Goal: Task Accomplishment & Management: Use online tool/utility

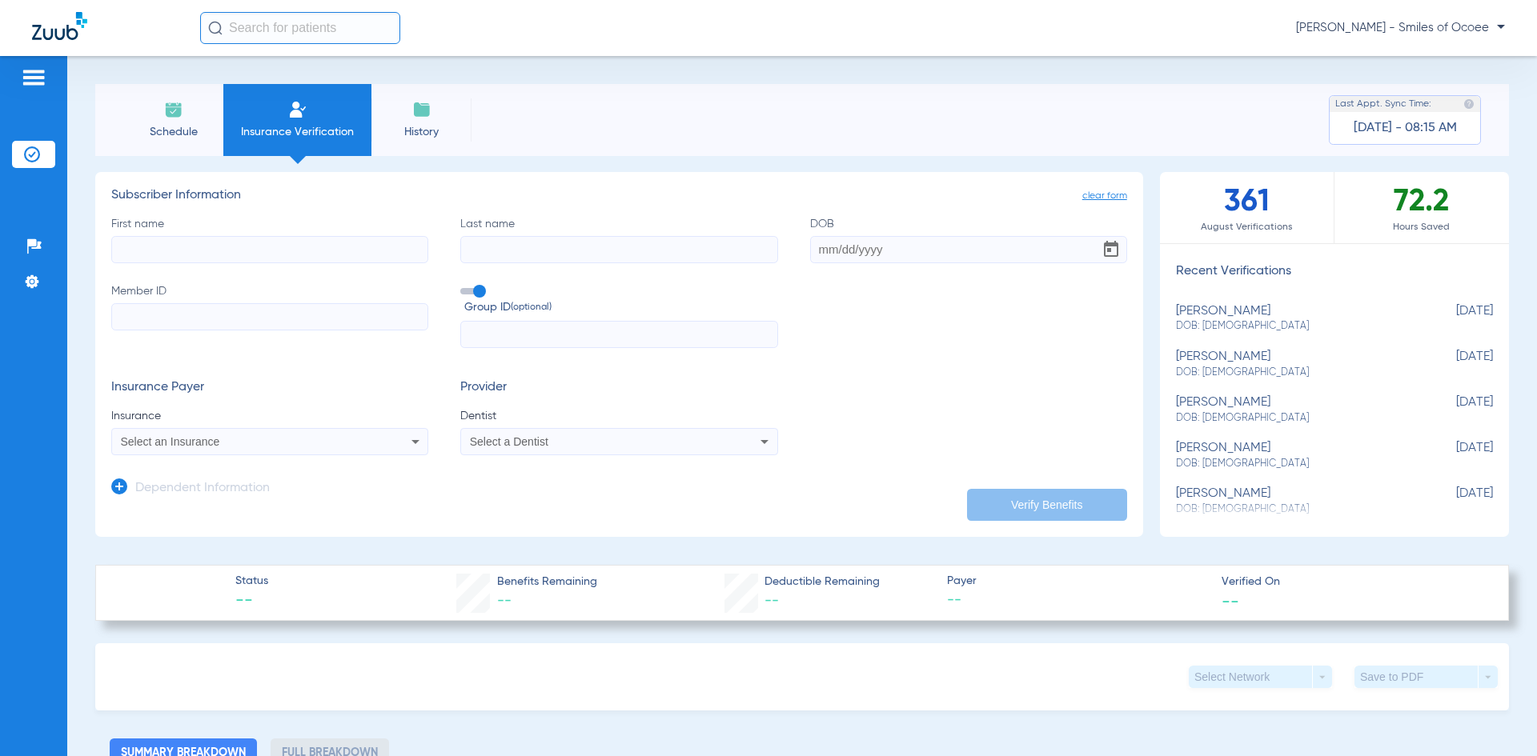
click at [175, 120] on li "Schedule" at bounding box center [173, 120] width 100 height 72
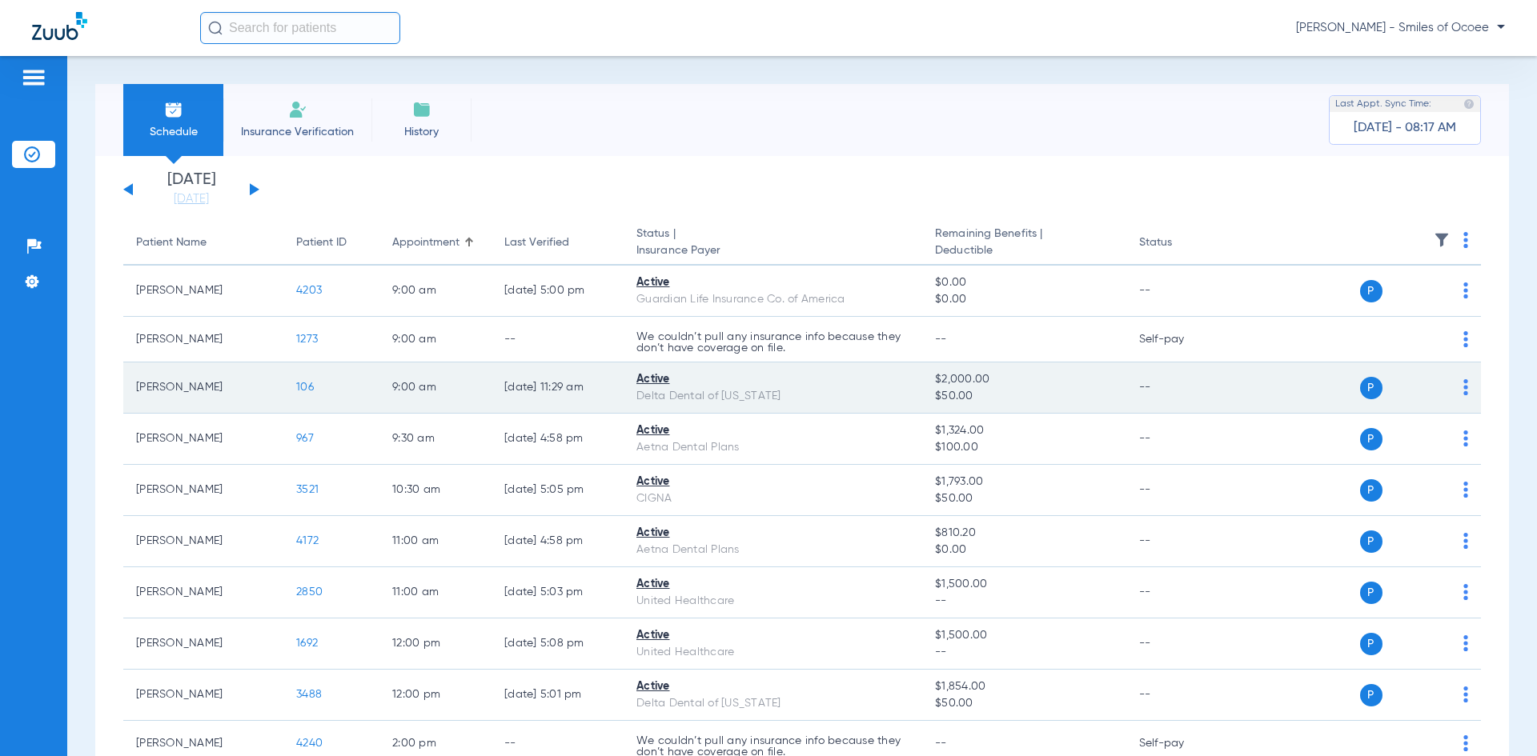
drag, startPoint x: 134, startPoint y: 377, endPoint x: 354, endPoint y: 403, distance: 220.9
click at [354, 403] on tr "[PERSON_NAME] 106 9:00 AM [DATE] 11:29 AM Active Delta Dental of [US_STATE] $2,…" at bounding box center [801, 388] width 1357 height 51
copy tr "[PERSON_NAME] 106"
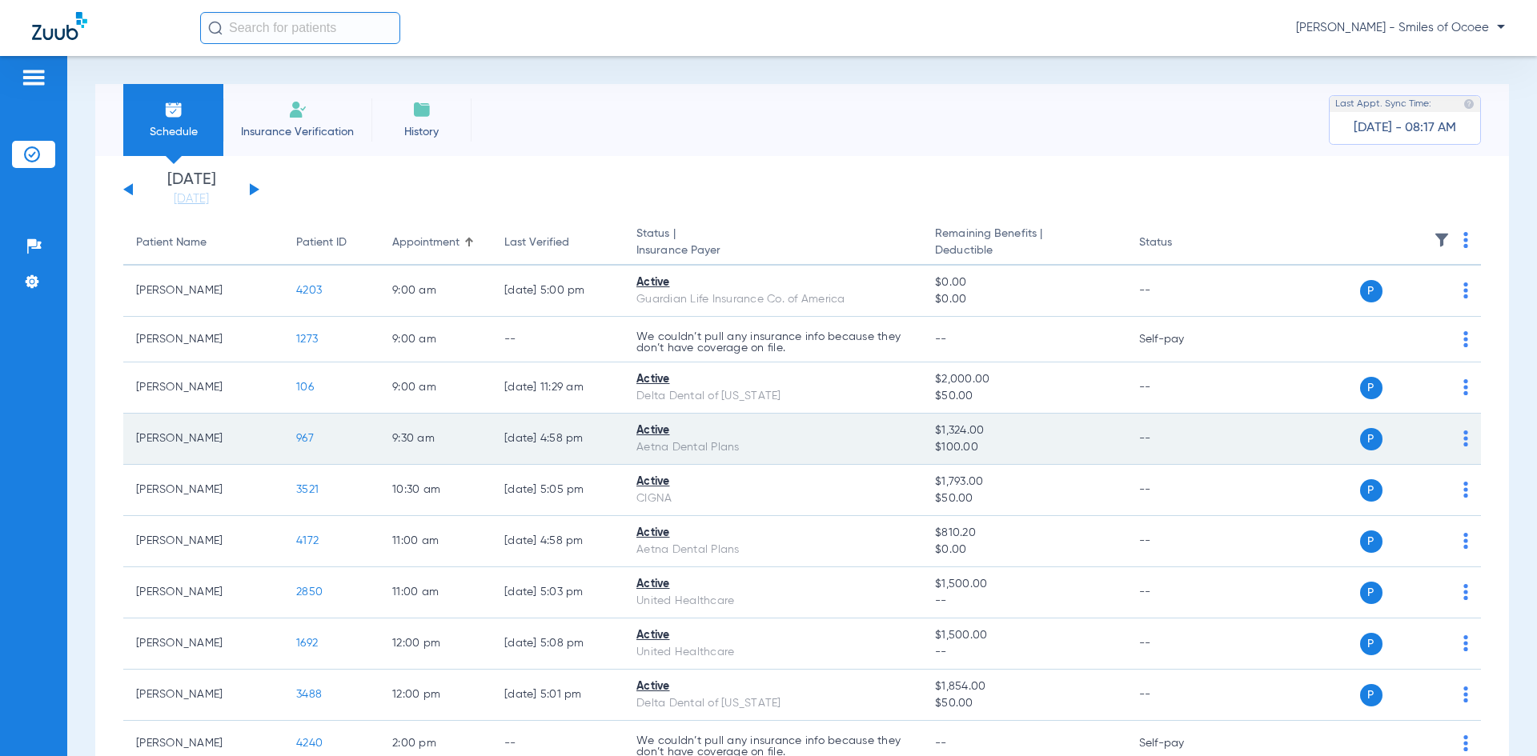
drag, startPoint x: 129, startPoint y: 440, endPoint x: 335, endPoint y: 439, distance: 206.5
click at [335, 439] on tr "[PERSON_NAME] 967 9:30 AM [DATE] 4:58 PM Active Aetna Dental Plans $1,324.00 $1…" at bounding box center [801, 439] width 1357 height 51
copy tr "[PERSON_NAME] 967"
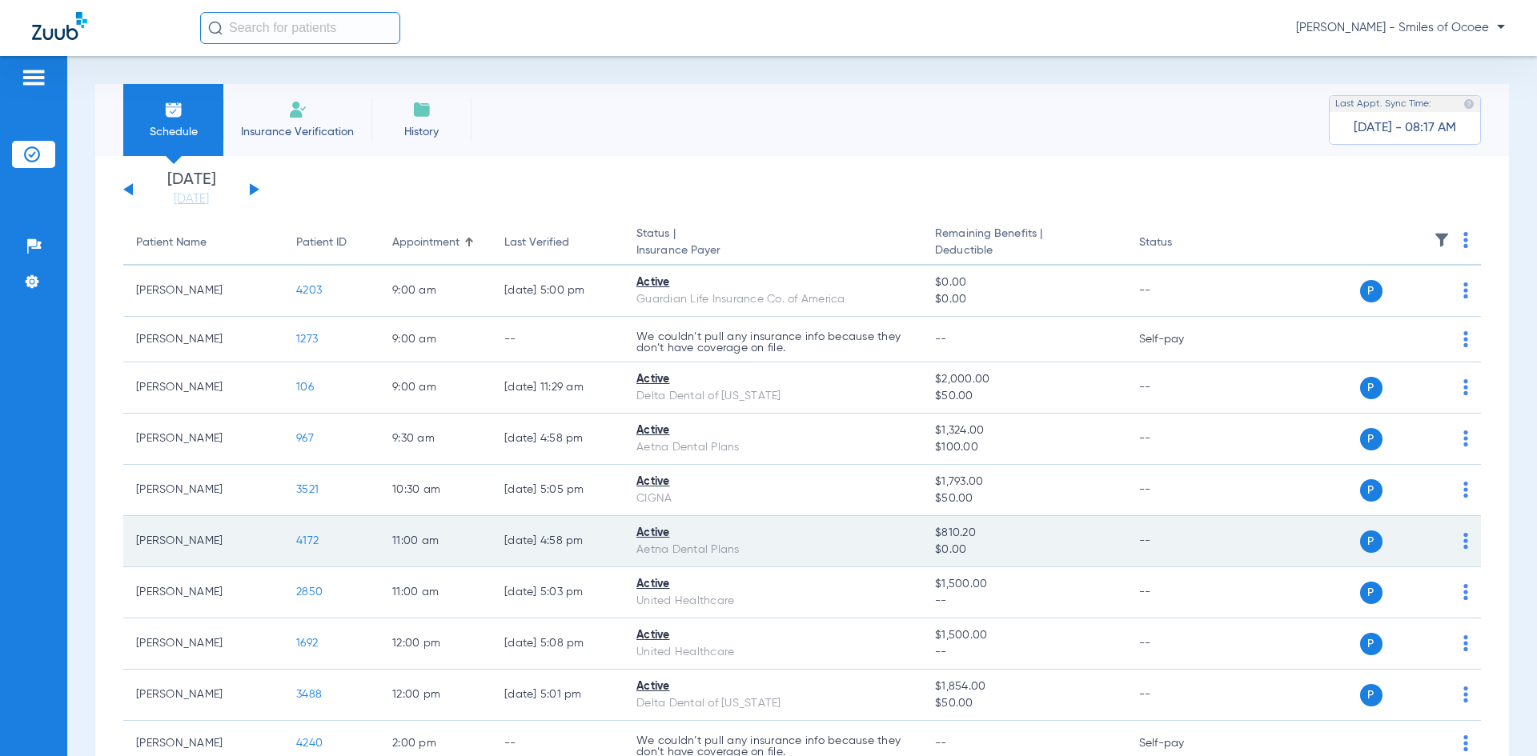
drag, startPoint x: 132, startPoint y: 542, endPoint x: 378, endPoint y: 541, distance: 245.7
click at [378, 541] on tr "[PERSON_NAME] 4172 11:00 AM [DATE] 4:58 PM Active Aetna Dental Plans $810.20 $0…" at bounding box center [801, 541] width 1357 height 51
copy tr "[PERSON_NAME] 4172"
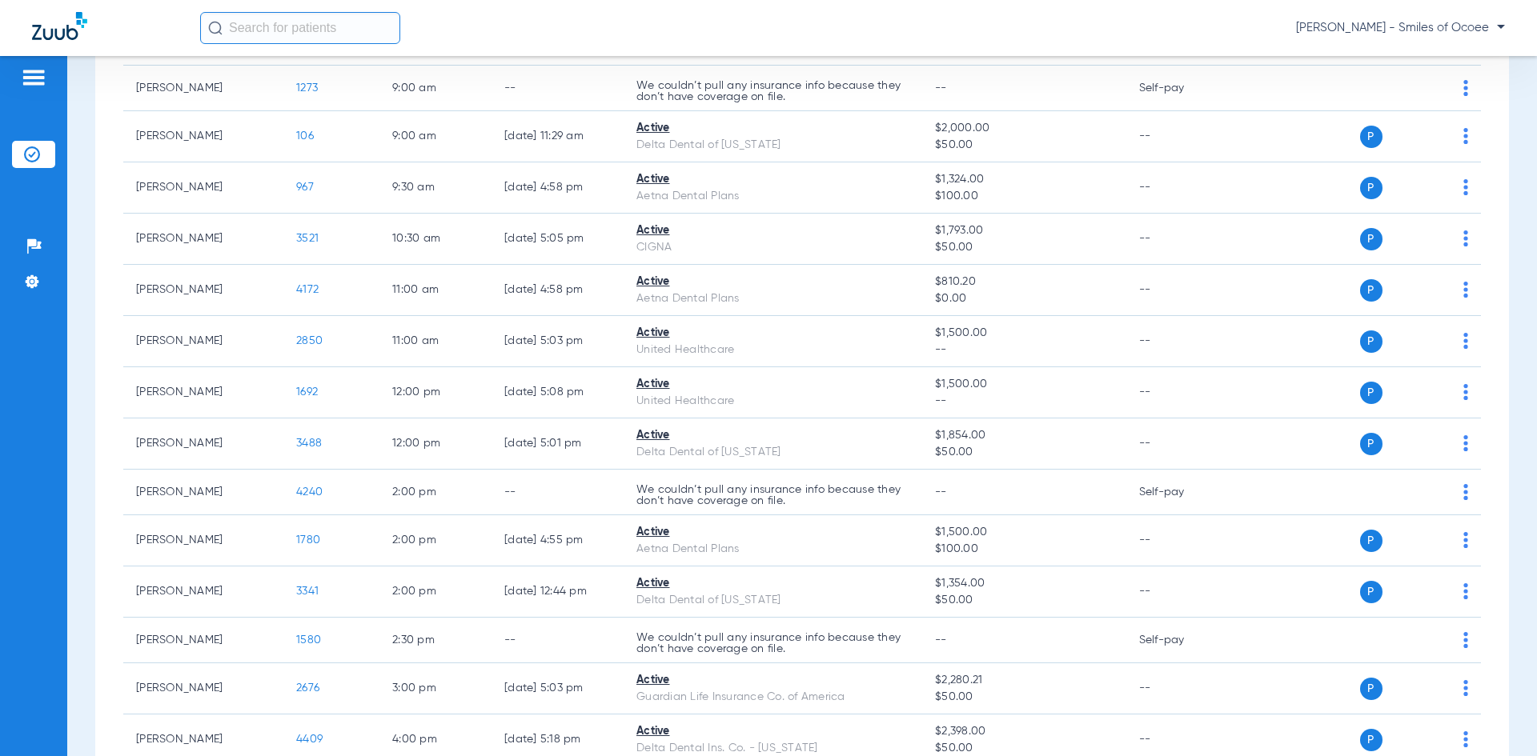
scroll to position [253, 0]
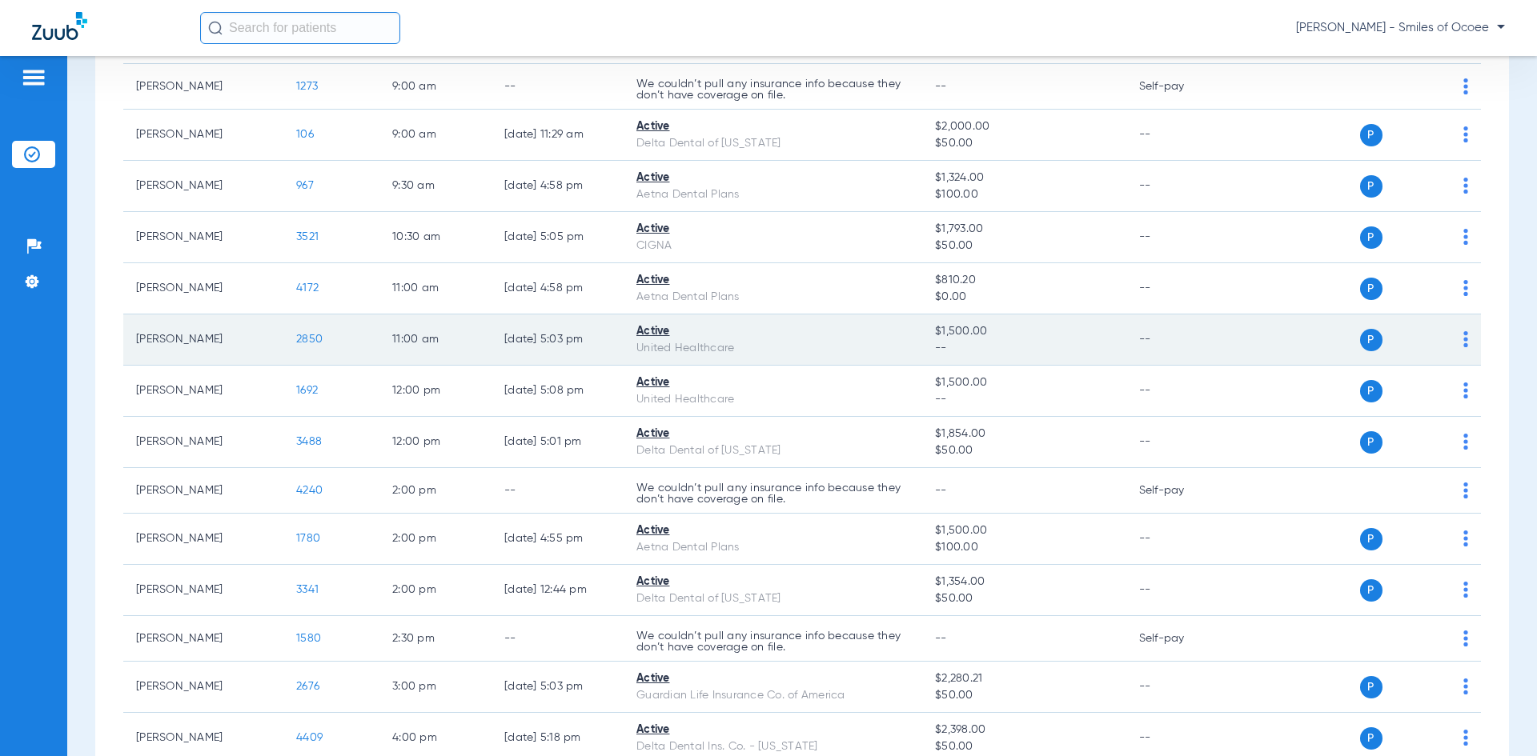
drag, startPoint x: 132, startPoint y: 343, endPoint x: 355, endPoint y: 342, distance: 223.3
click at [355, 342] on tr "[PERSON_NAME] 2850 11:00 AM [DATE] 5:03 PM Active United Healthcare $1,500.00 -…" at bounding box center [801, 340] width 1357 height 51
copy tr "[PERSON_NAME] 2850"
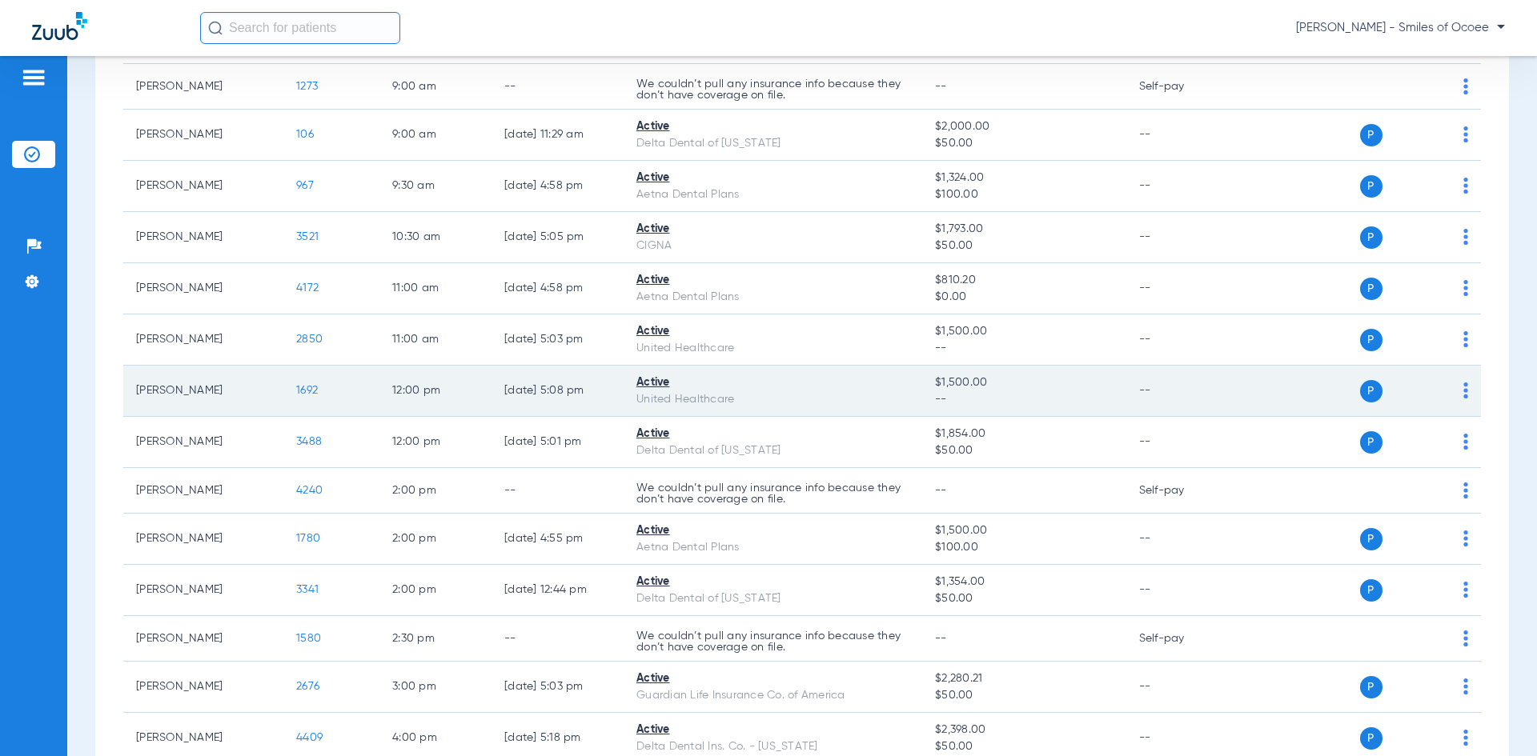
drag, startPoint x: 135, startPoint y: 391, endPoint x: 336, endPoint y: 392, distance: 200.9
click at [336, 392] on tr "[PERSON_NAME] 1692 12:00 PM [DATE] 5:08 PM Active United Healthcare $1,500.00 -…" at bounding box center [801, 391] width 1357 height 51
copy tr "[PERSON_NAME] 1692"
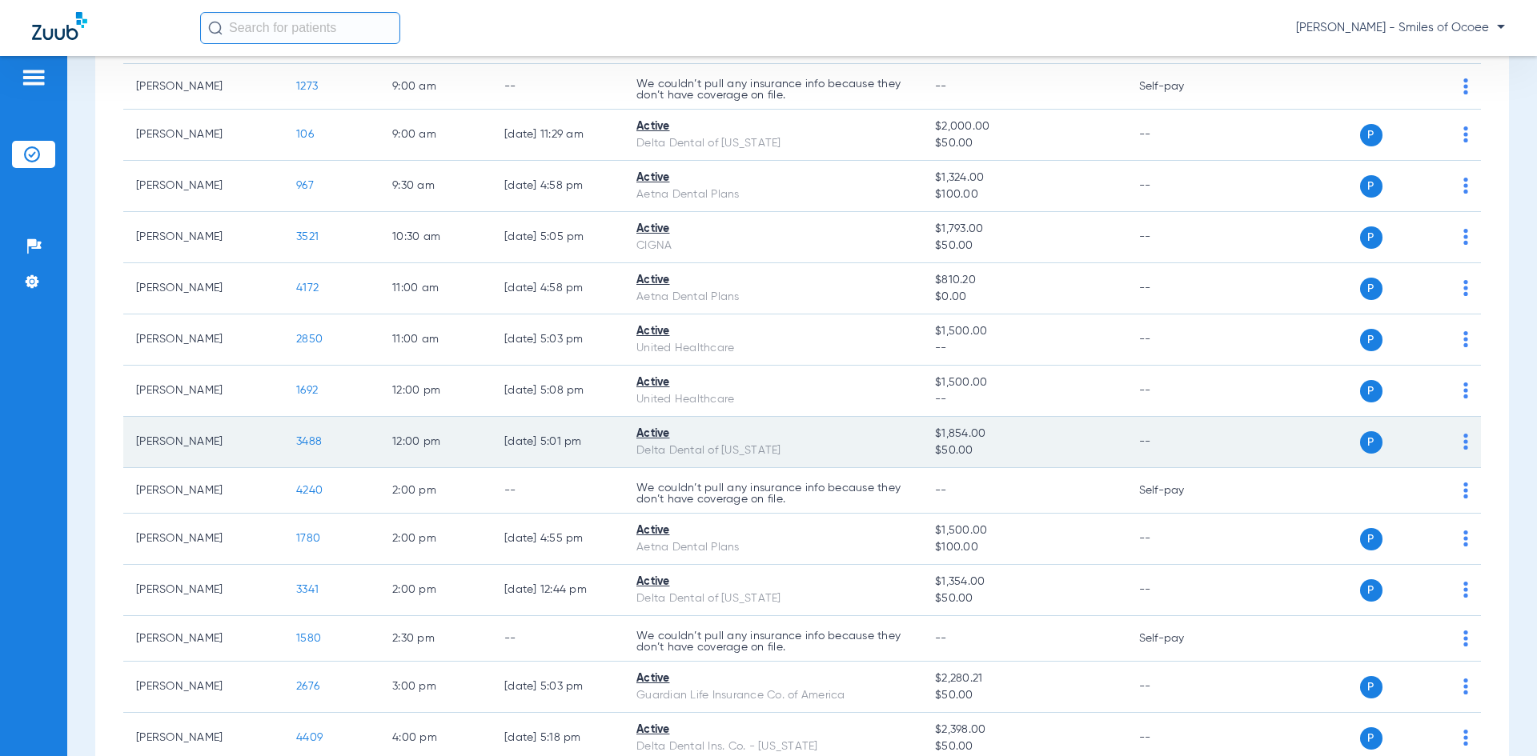
drag, startPoint x: 178, startPoint y: 449, endPoint x: 359, endPoint y: 441, distance: 181.1
click at [359, 441] on tr "[PERSON_NAME] 3488 12:00 PM [DATE] 5:01 PM Active Delta Dental of [US_STATE] $1…" at bounding box center [801, 442] width 1357 height 51
copy tr "[PERSON_NAME] 3488"
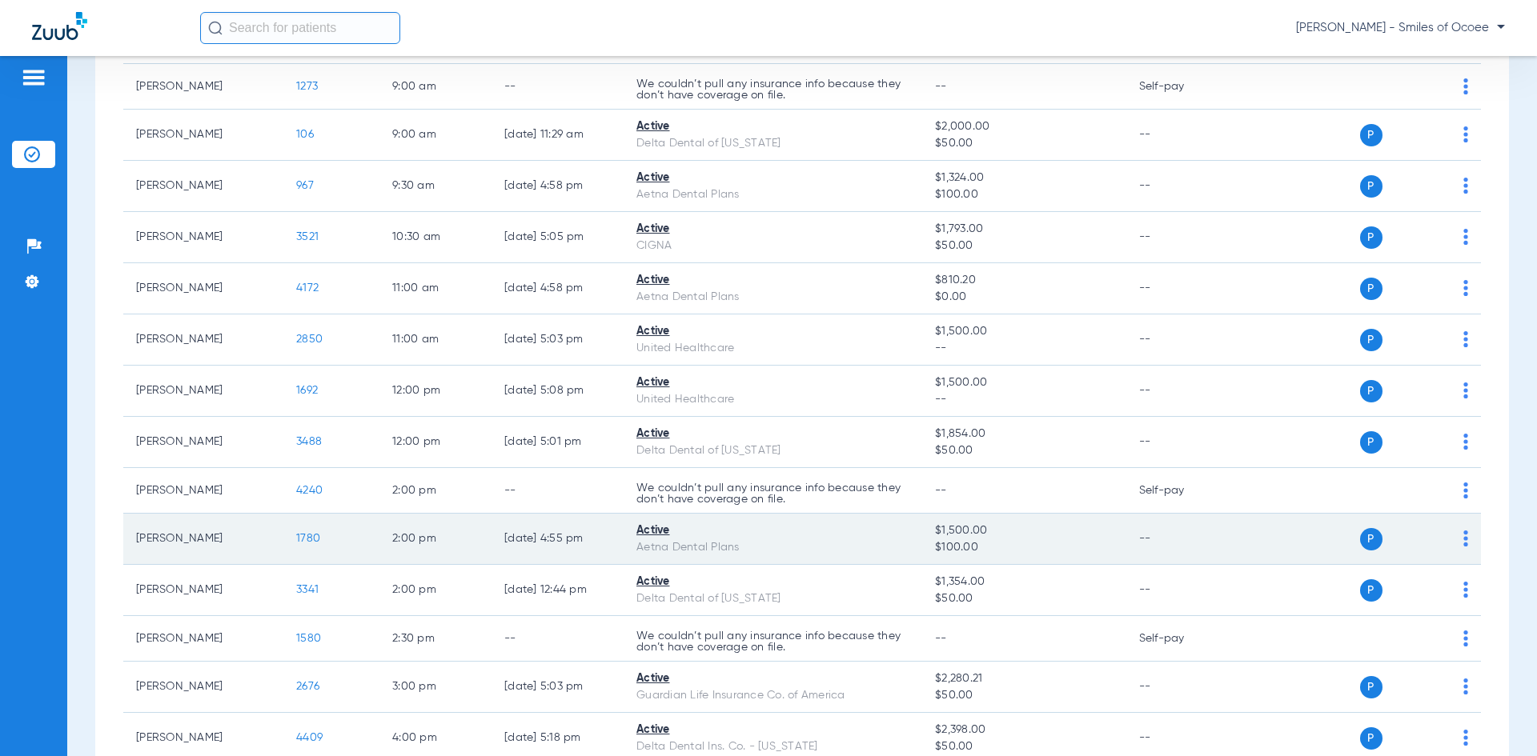
drag, startPoint x: 137, startPoint y: 537, endPoint x: 331, endPoint y: 537, distance: 193.7
click at [331, 537] on tr "[PERSON_NAME] 1780 2:00 PM [DATE] 4:55 PM Active Aetna Dental Plans $1,500.00 $…" at bounding box center [801, 539] width 1357 height 51
copy tr "[PERSON_NAME] 1780"
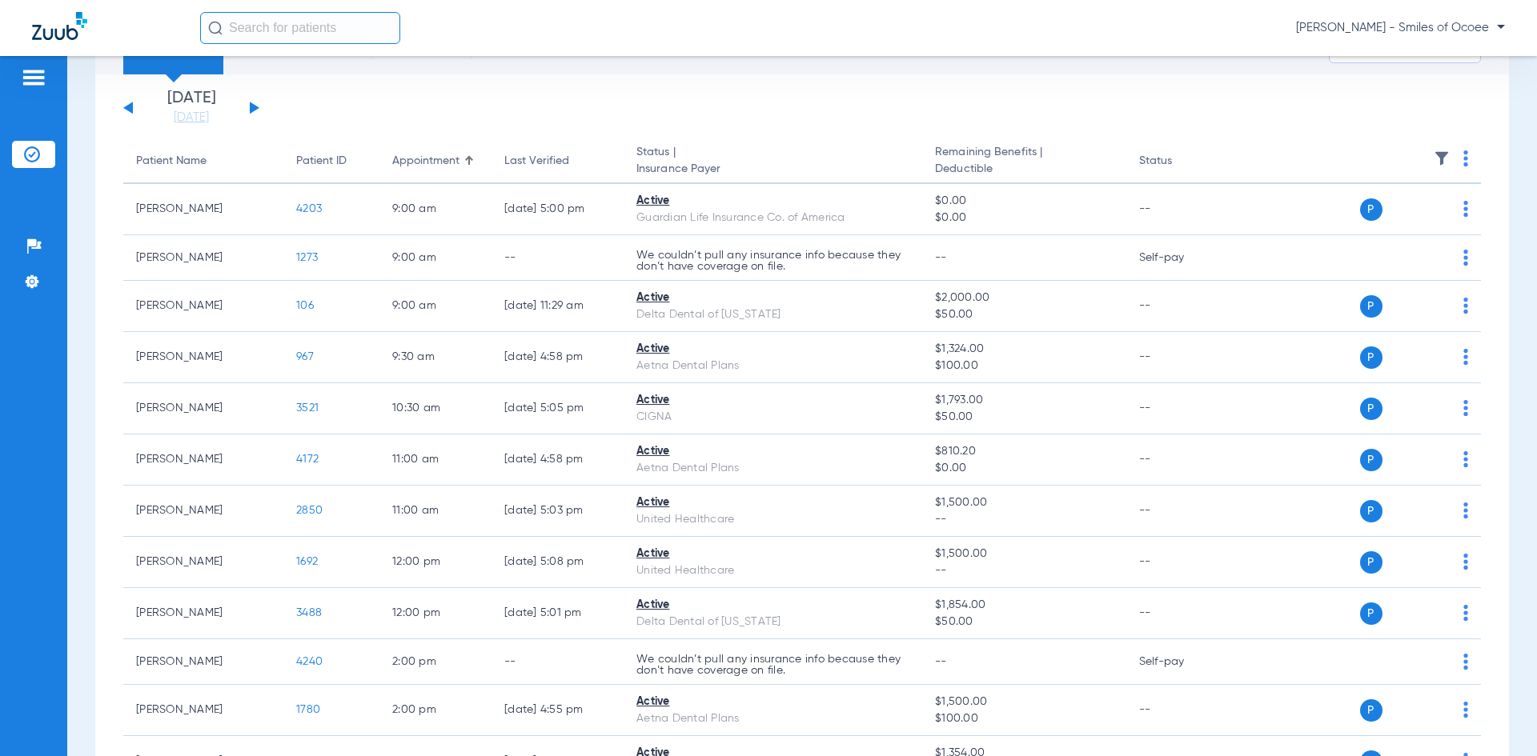
scroll to position [46, 0]
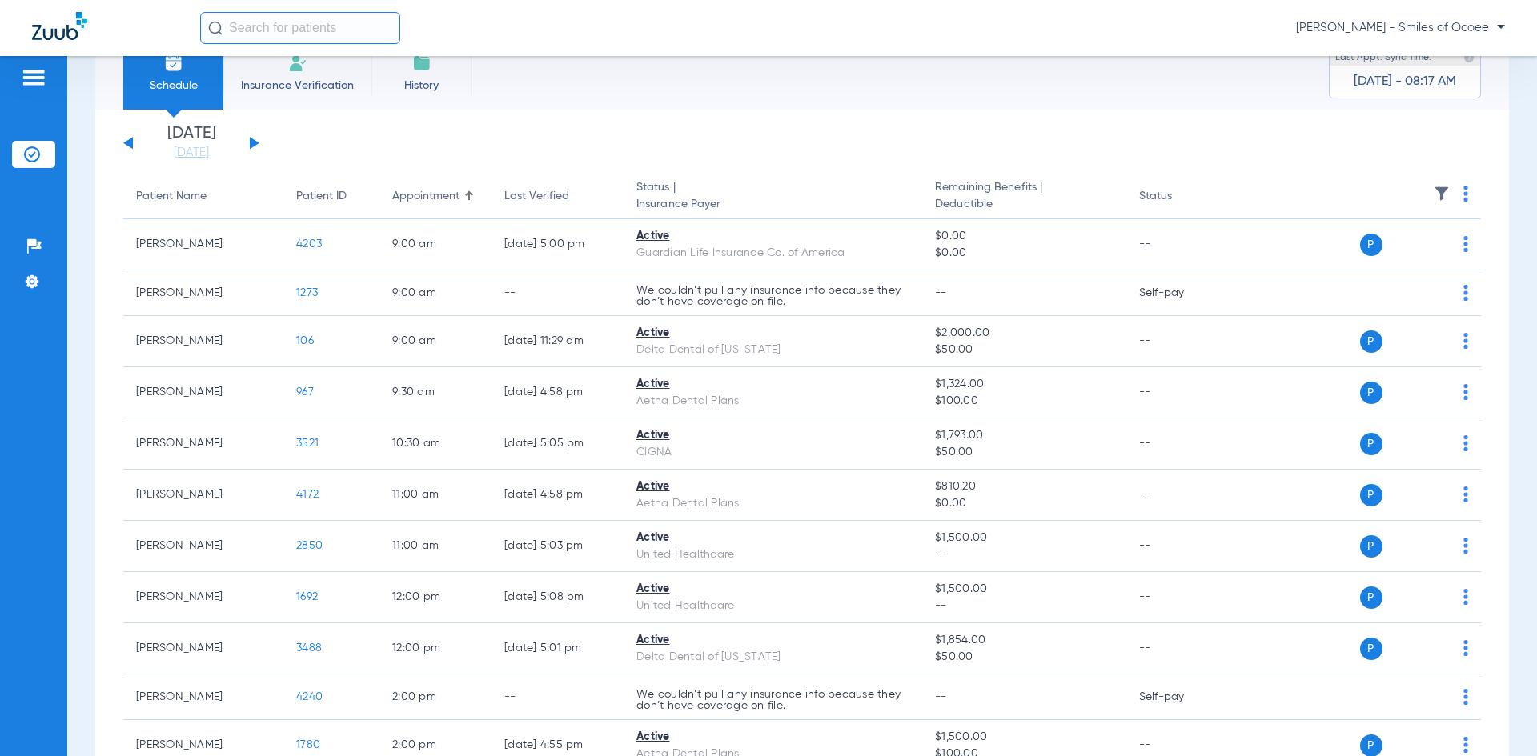
click at [1457, 195] on th at bounding box center [1357, 196] width 247 height 45
click at [1450, 198] on th at bounding box center [1357, 196] width 247 height 45
click at [1463, 198] on img at bounding box center [1465, 194] width 5 height 16
click at [1401, 264] on button "Verify All" at bounding box center [1394, 257] width 122 height 32
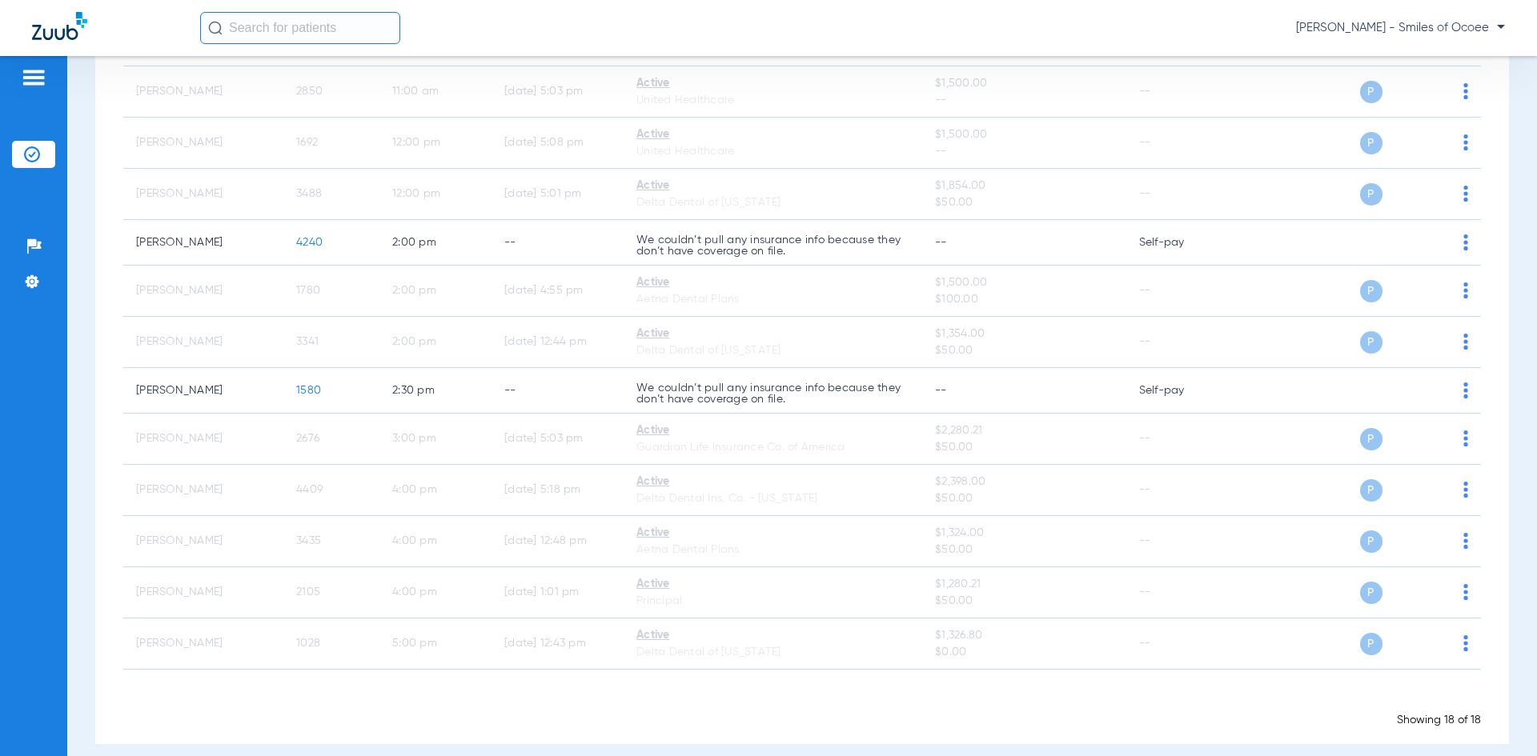
scroll to position [517, 0]
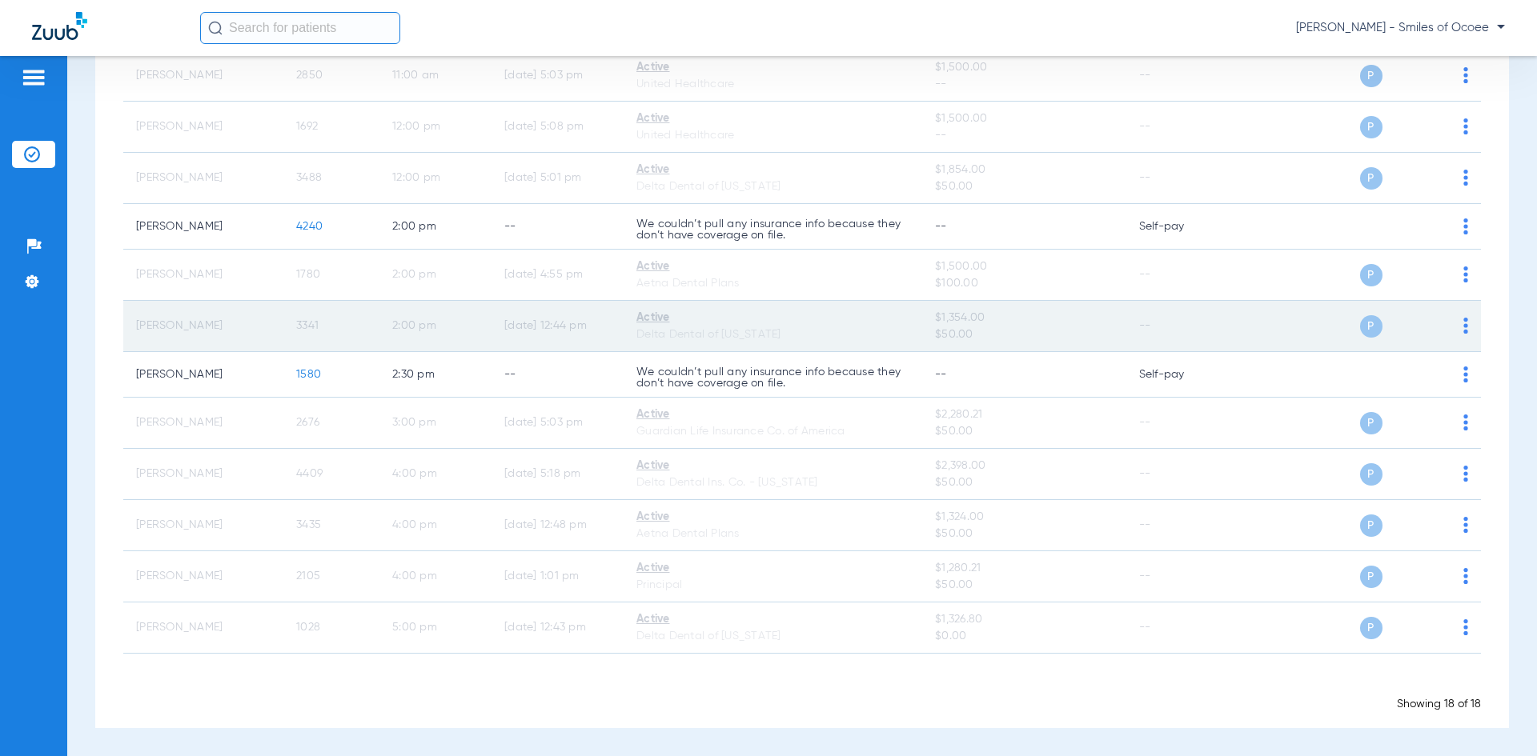
drag, startPoint x: 140, startPoint y: 318, endPoint x: 335, endPoint y: 342, distance: 196.8
click at [335, 342] on tr "[PERSON_NAME] 3341 2:00 PM [DATE] 12:44 PM Active Delta Dental of [US_STATE] $1…" at bounding box center [801, 326] width 1357 height 51
copy tr "[PERSON_NAME] 3341"
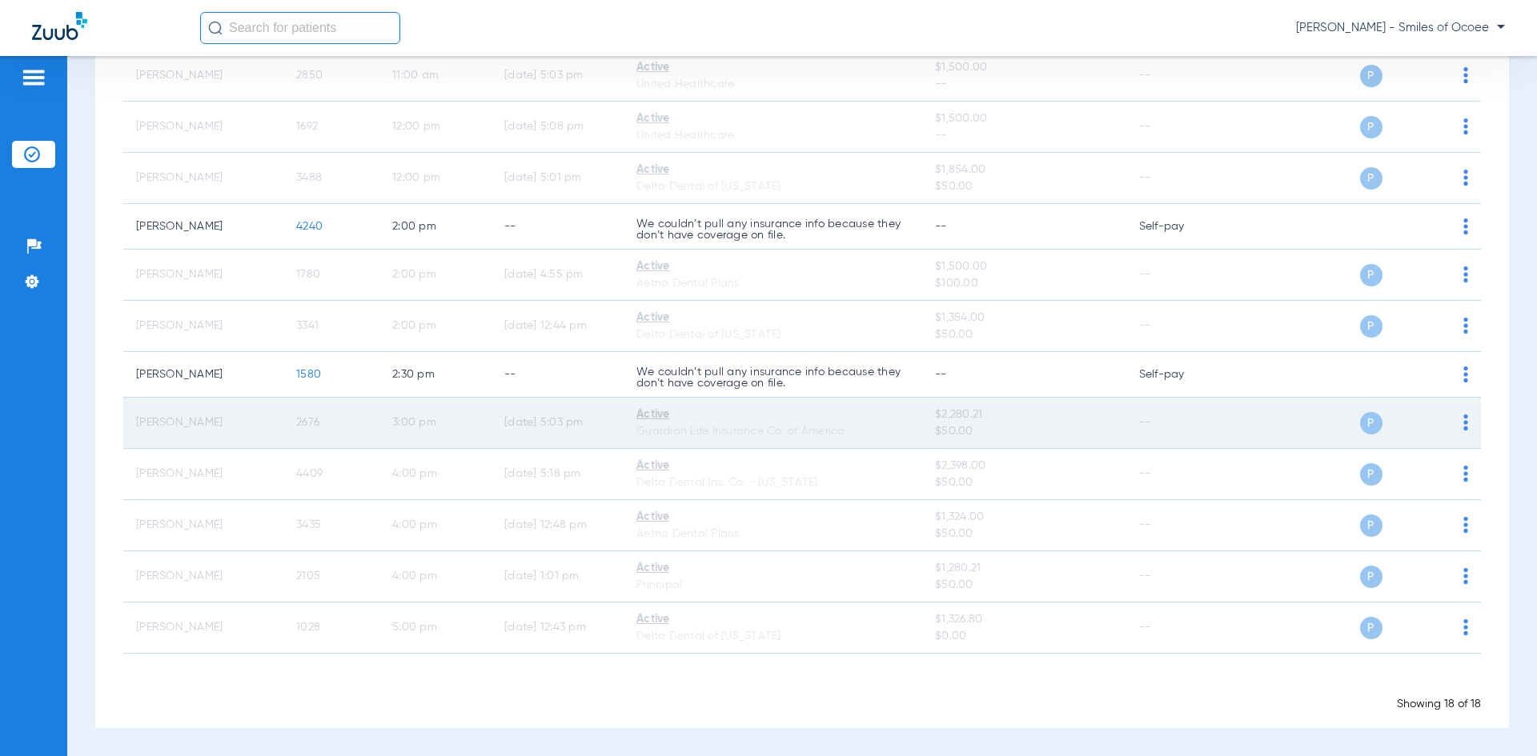
drag, startPoint x: 134, startPoint y: 428, endPoint x: 341, endPoint y: 430, distance: 206.5
click at [341, 430] on tr "[PERSON_NAME] 2676 3:00 PM [DATE] 5:03 PM Active Guardian Life Insurance Co. of…" at bounding box center [801, 423] width 1357 height 51
copy tr "[PERSON_NAME] 2676"
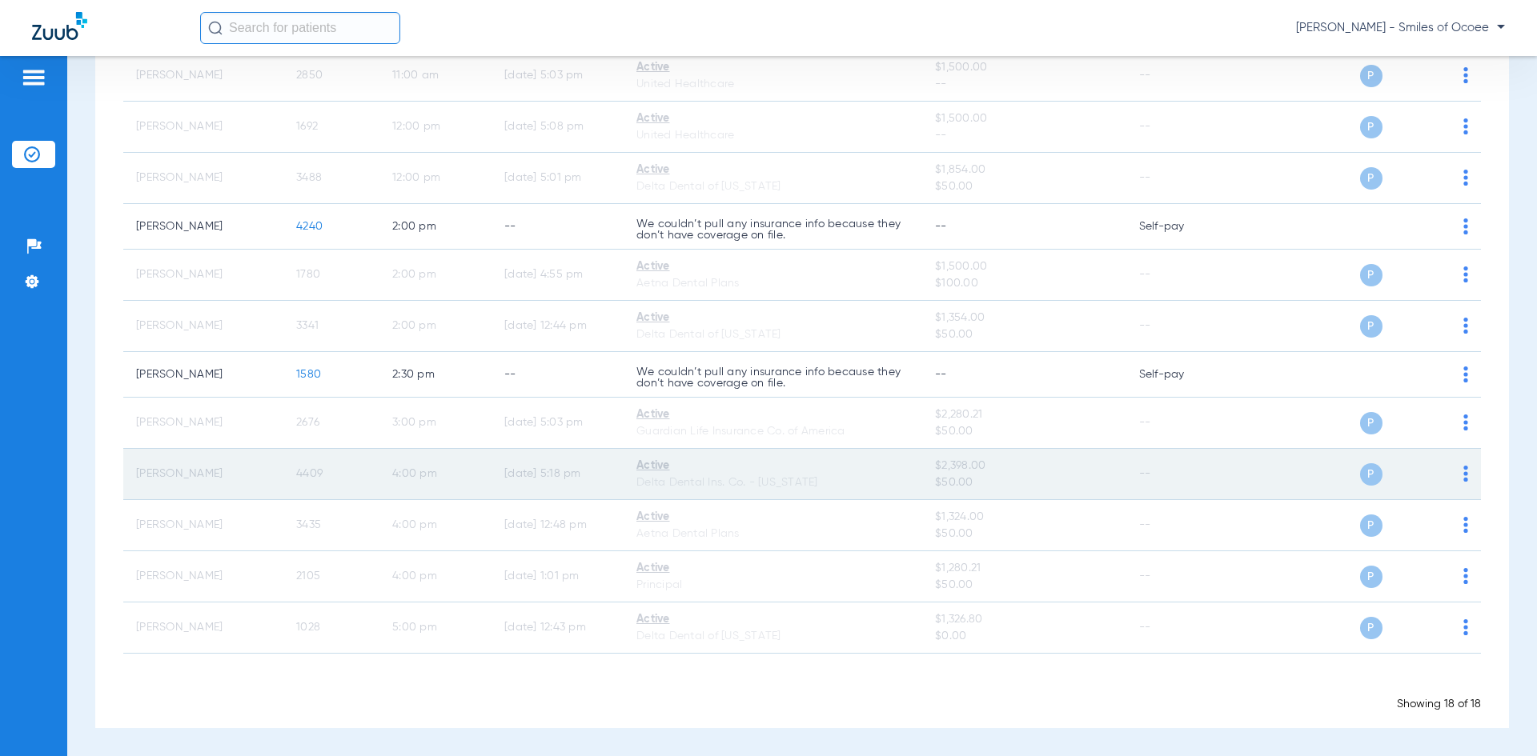
drag, startPoint x: 128, startPoint y: 475, endPoint x: 341, endPoint y: 483, distance: 213.0
click at [341, 483] on tr "[PERSON_NAME] 4409 4:00 PM [DATE] 5:18 PM Active Delta Dental Ins. Co. - [US_ST…" at bounding box center [801, 474] width 1357 height 51
copy tr "[PERSON_NAME] 4409"
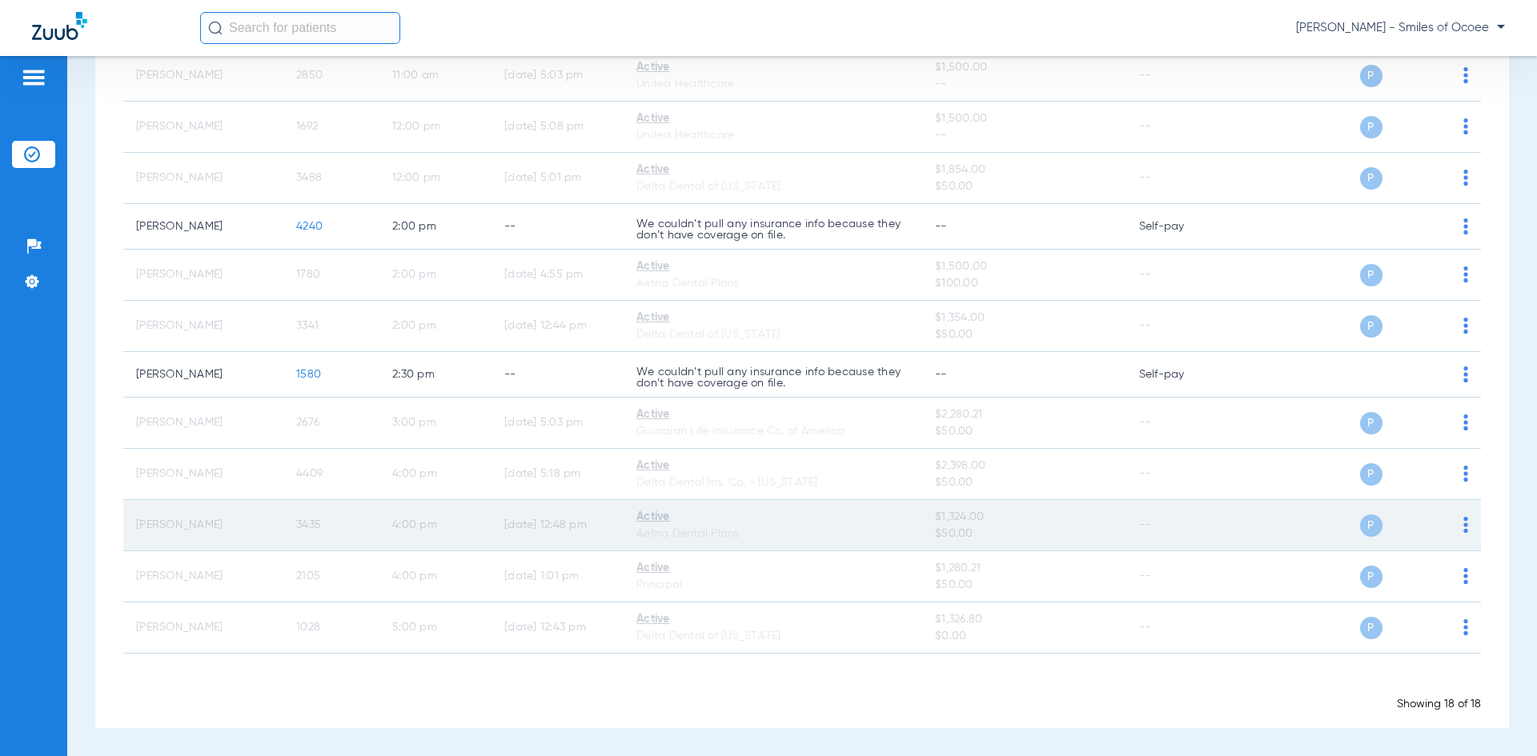
drag, startPoint x: 130, startPoint y: 528, endPoint x: 363, endPoint y: 529, distance: 233.7
click at [363, 529] on tr "[PERSON_NAME] 3435 4:00 PM [DATE] 12:48 PM Active Aetna Dental Plans $1,324.00 …" at bounding box center [801, 525] width 1357 height 51
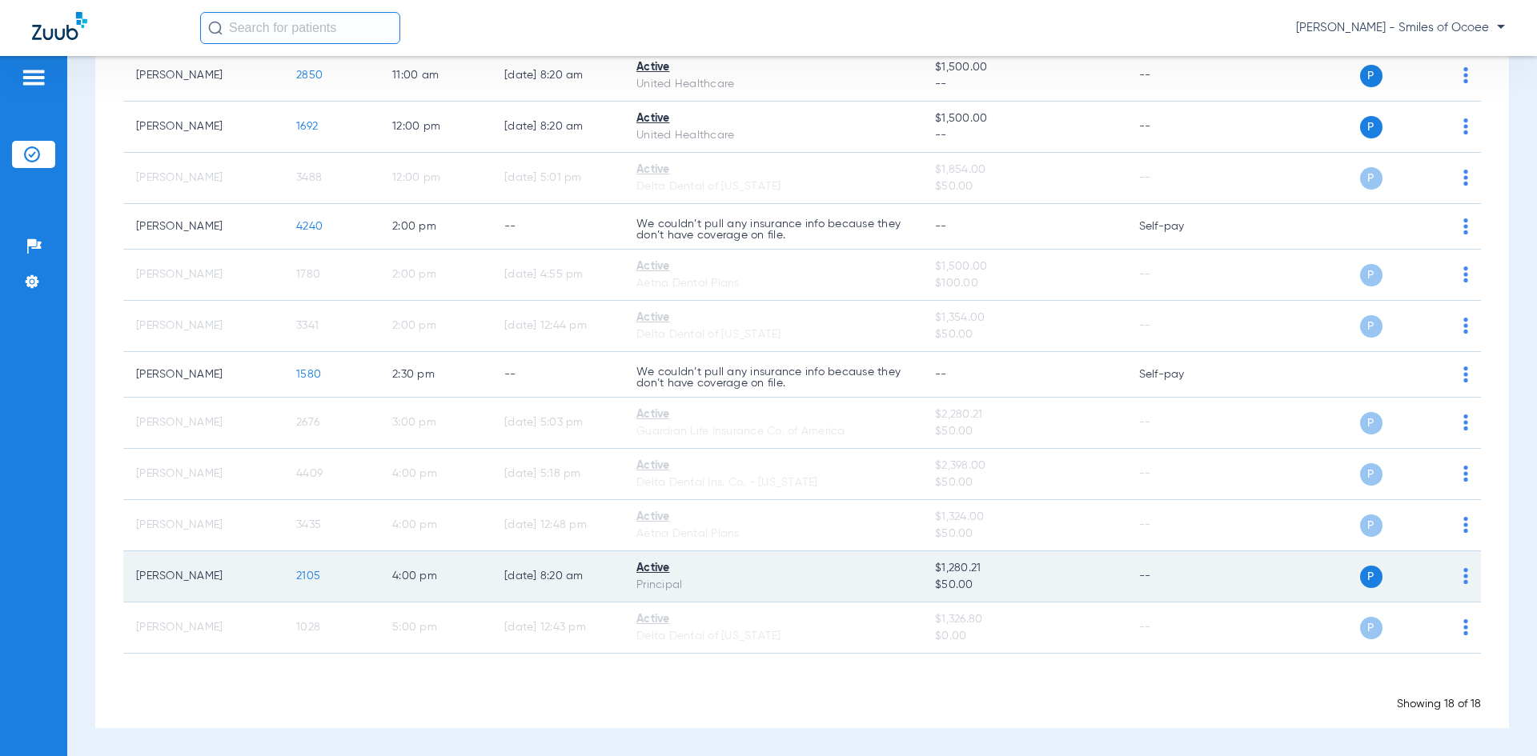
drag, startPoint x: 142, startPoint y: 578, endPoint x: 353, endPoint y: 575, distance: 211.3
click at [353, 575] on tr "[PERSON_NAME] 2105 4:00 PM [DATE] 8:20 AM Active Principal $1,280.21 $50.00 -- …" at bounding box center [801, 576] width 1357 height 51
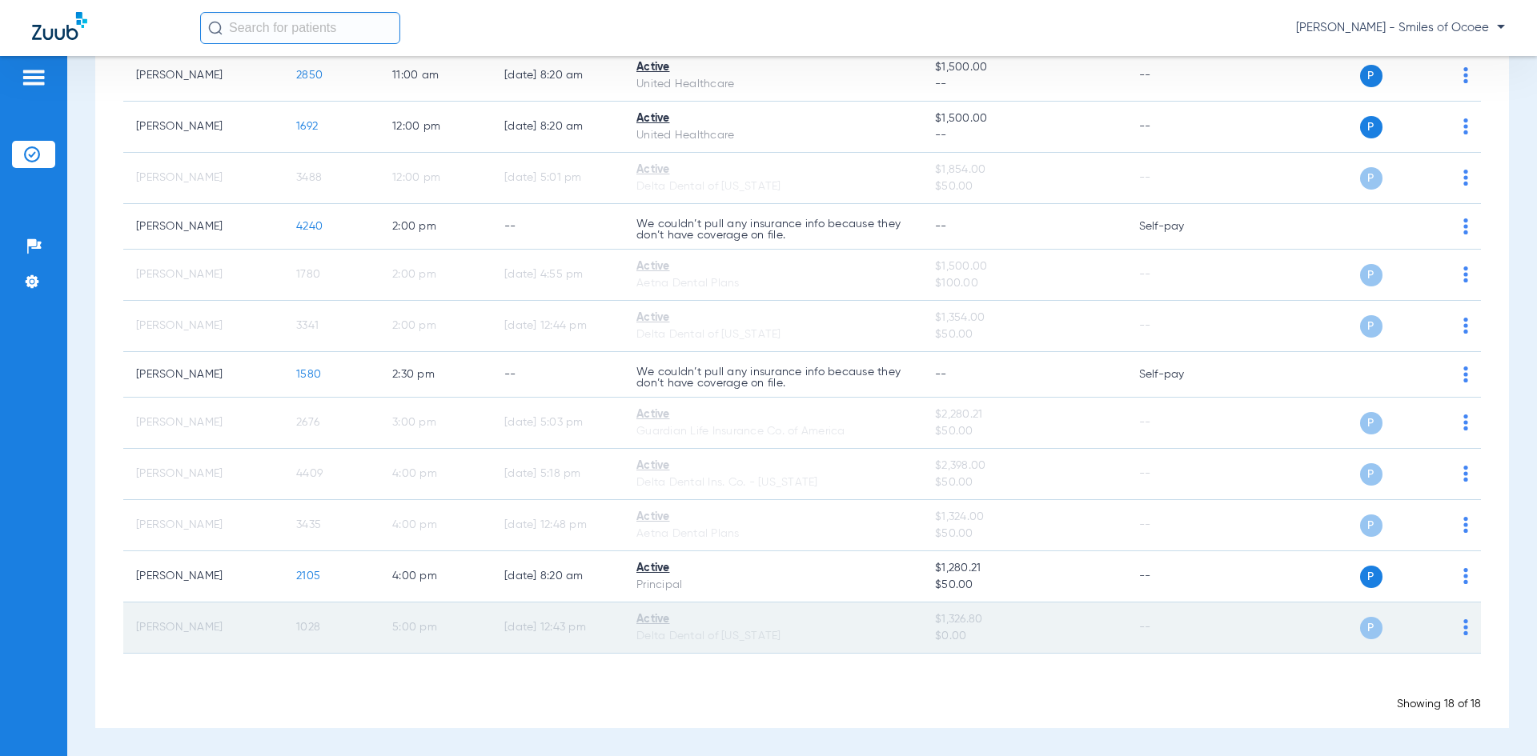
drag, startPoint x: 126, startPoint y: 631, endPoint x: 348, endPoint y: 631, distance: 221.7
click at [348, 631] on tr "[PERSON_NAME] 1028 5:00 PM [DATE] 12:43 PM Active Delta Dental of [US_STATE] $1…" at bounding box center [801, 628] width 1357 height 51
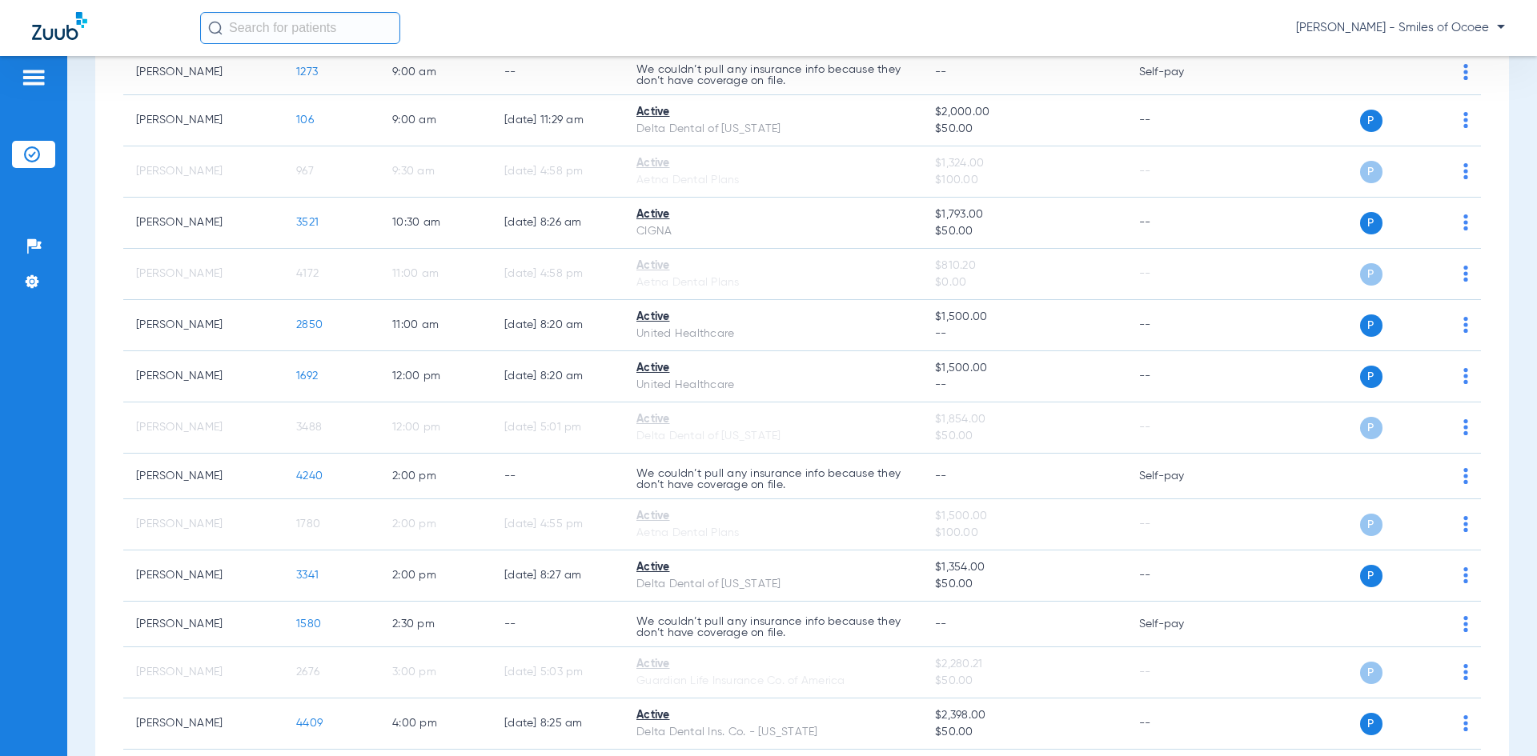
scroll to position [275, 0]
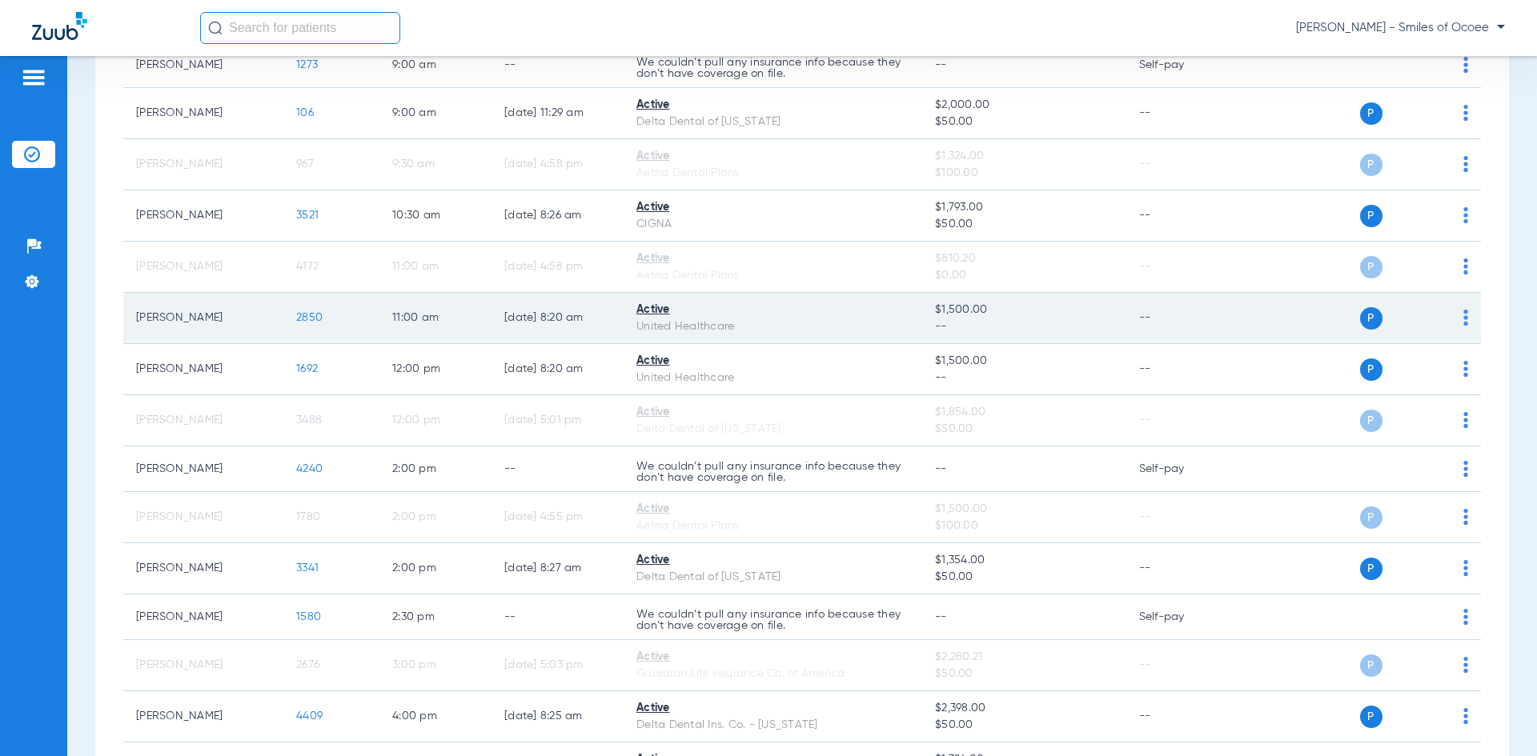
click at [307, 313] on span "2850" at bounding box center [309, 317] width 26 height 11
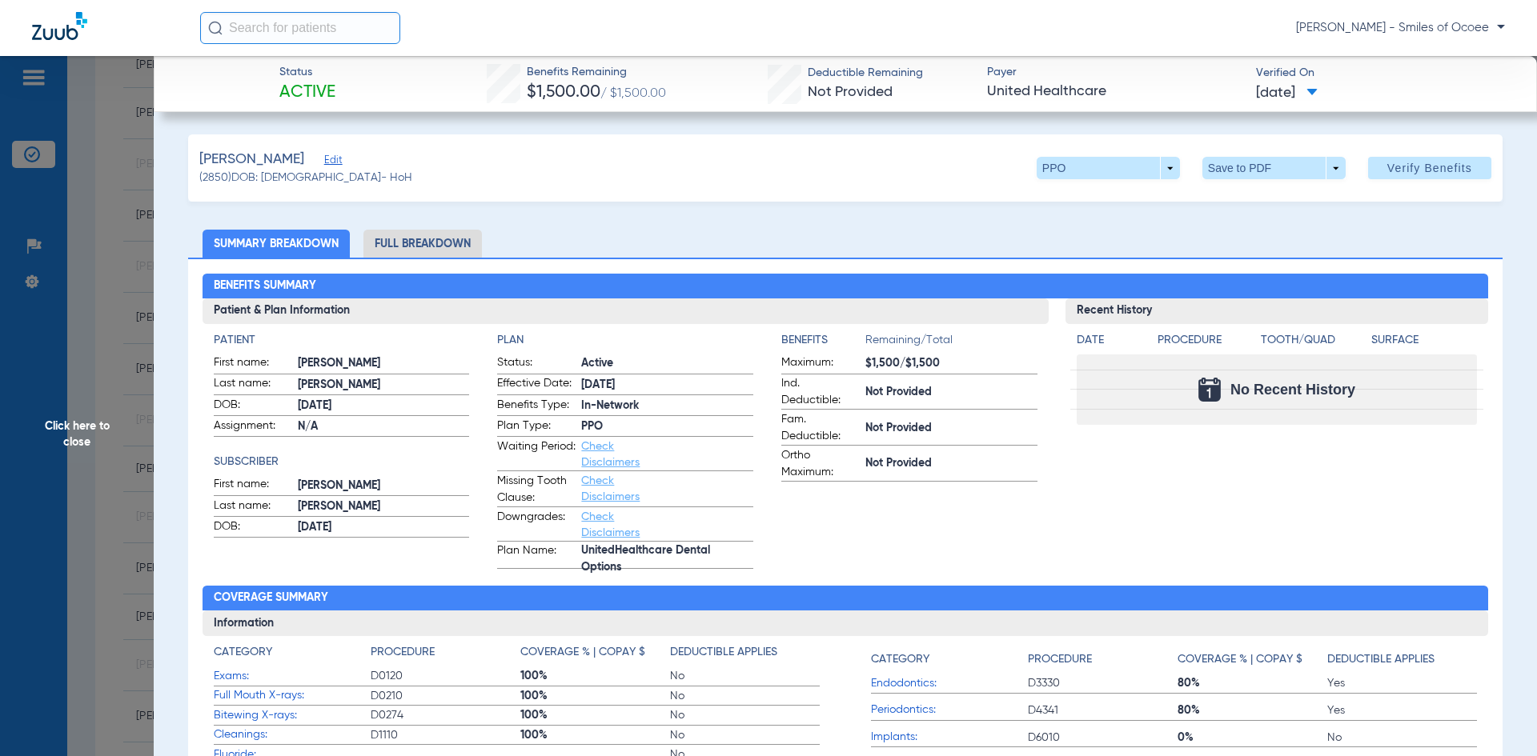
click at [416, 239] on li "Full Breakdown" at bounding box center [422, 244] width 118 height 28
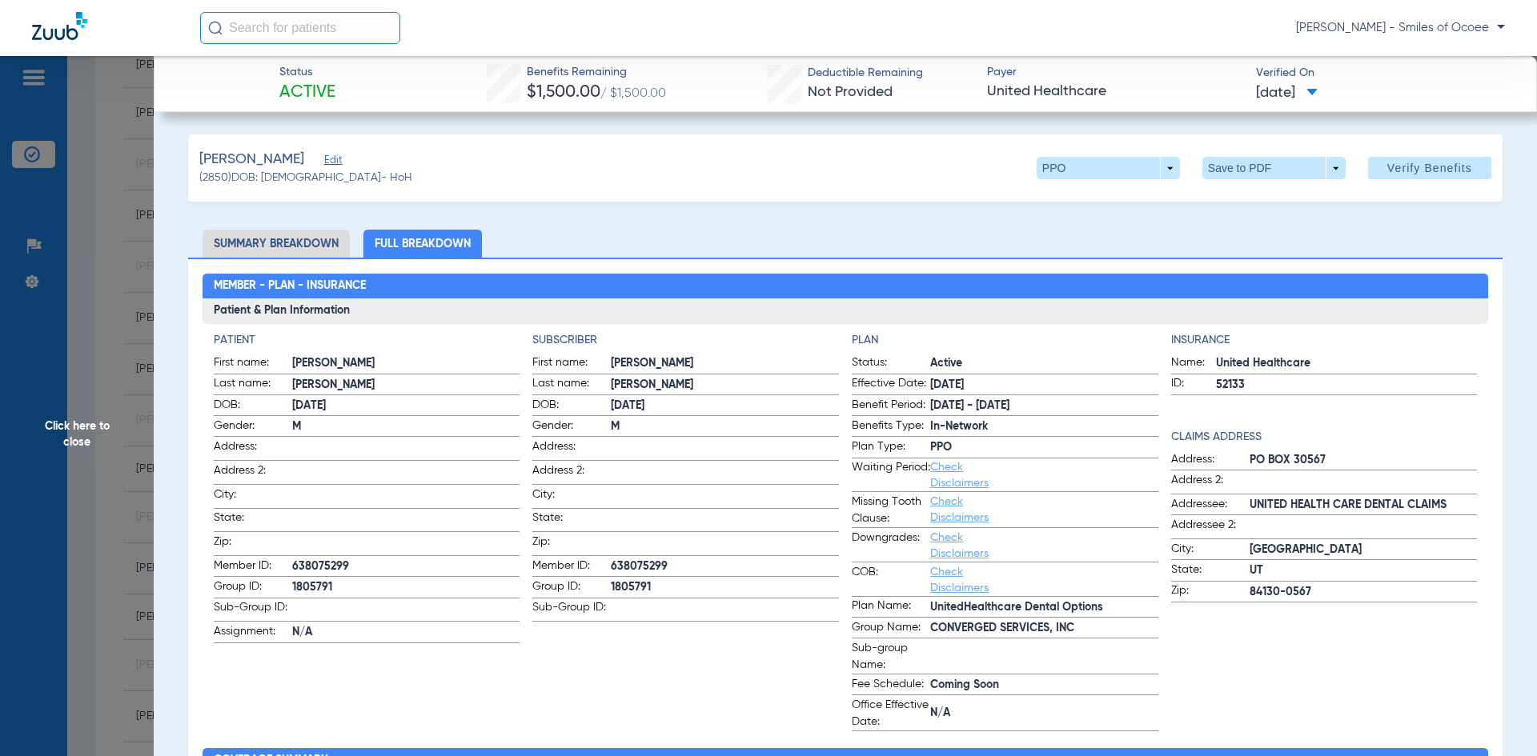
click at [97, 436] on span "Click here to close" at bounding box center [77, 434] width 154 height 756
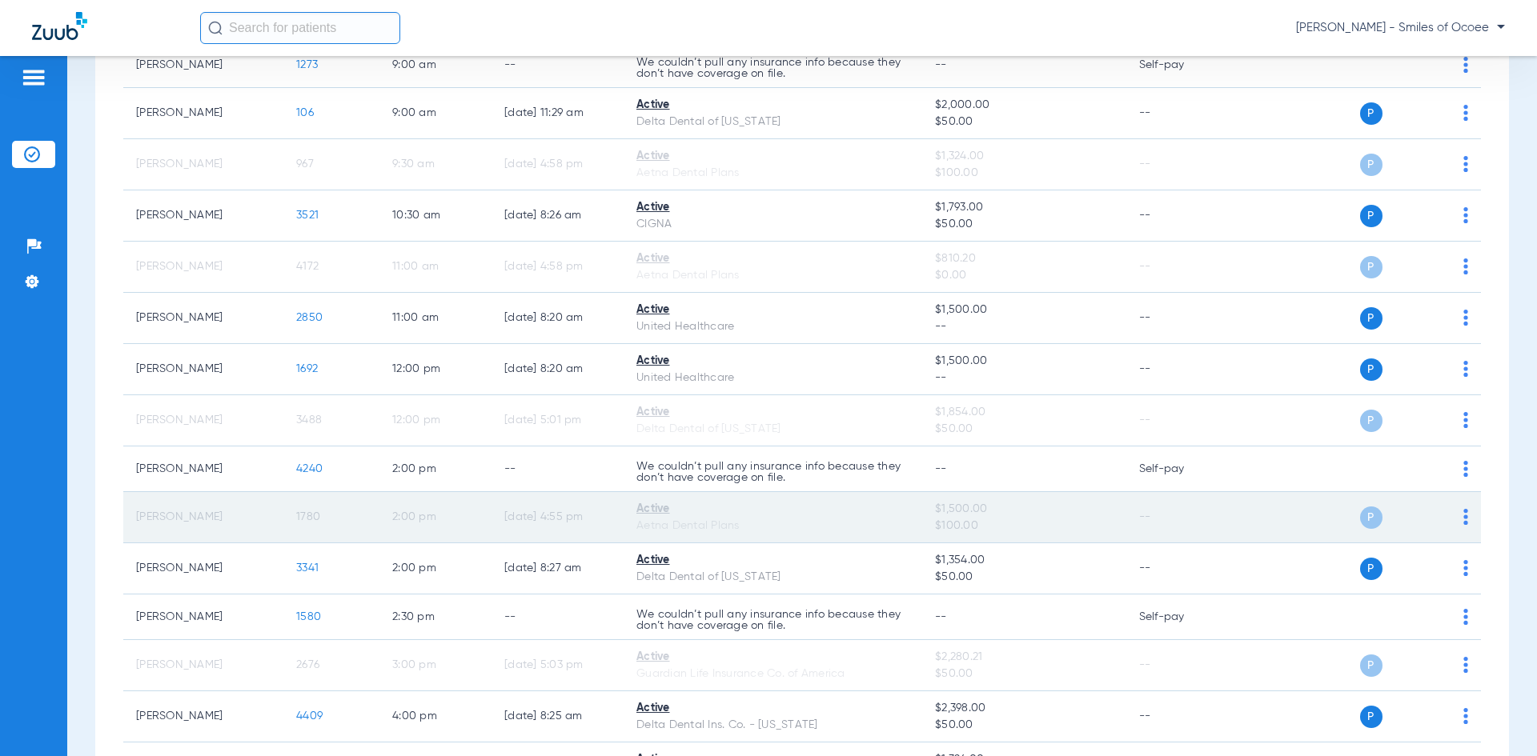
click at [314, 520] on span "1780" at bounding box center [308, 516] width 24 height 11
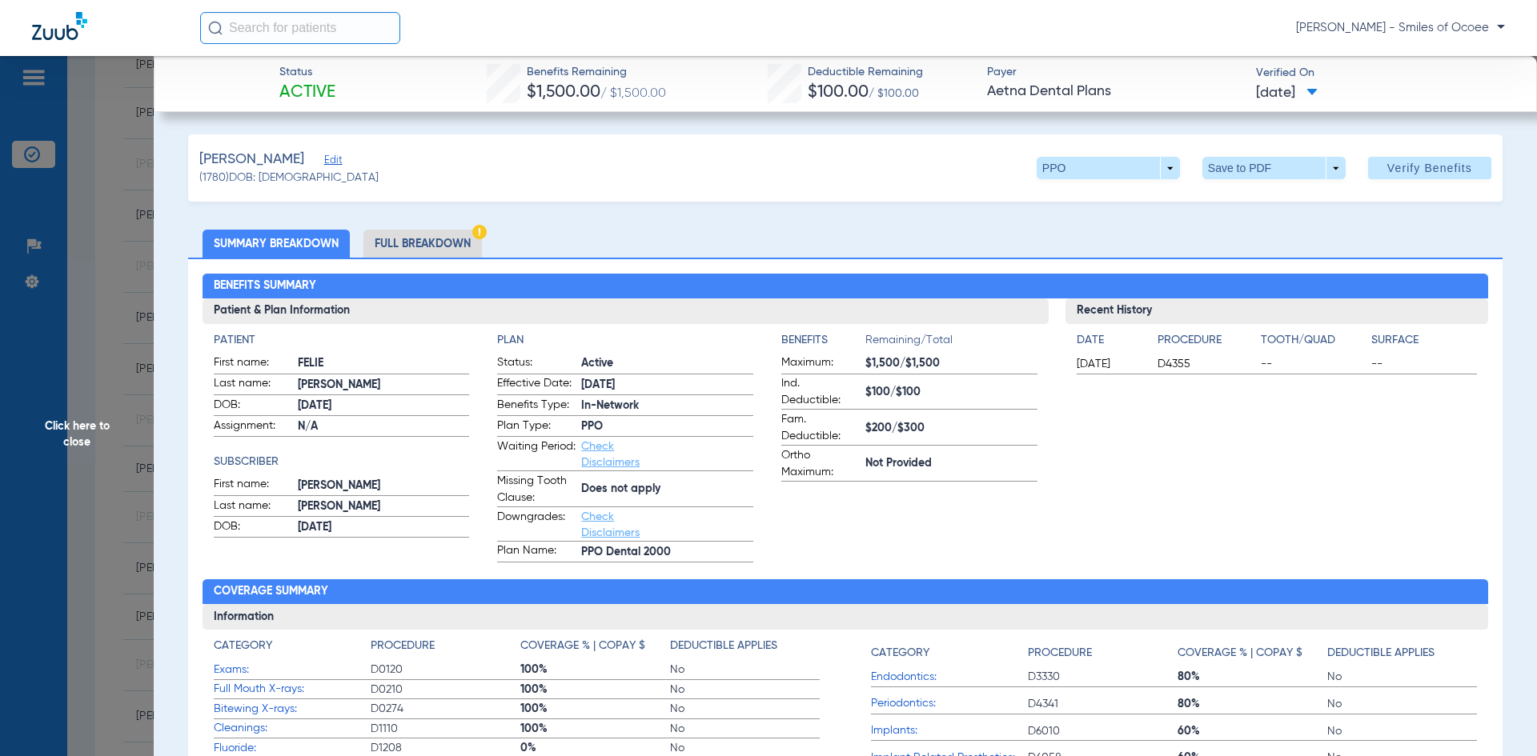
click at [434, 245] on li "Full Breakdown" at bounding box center [422, 244] width 118 height 28
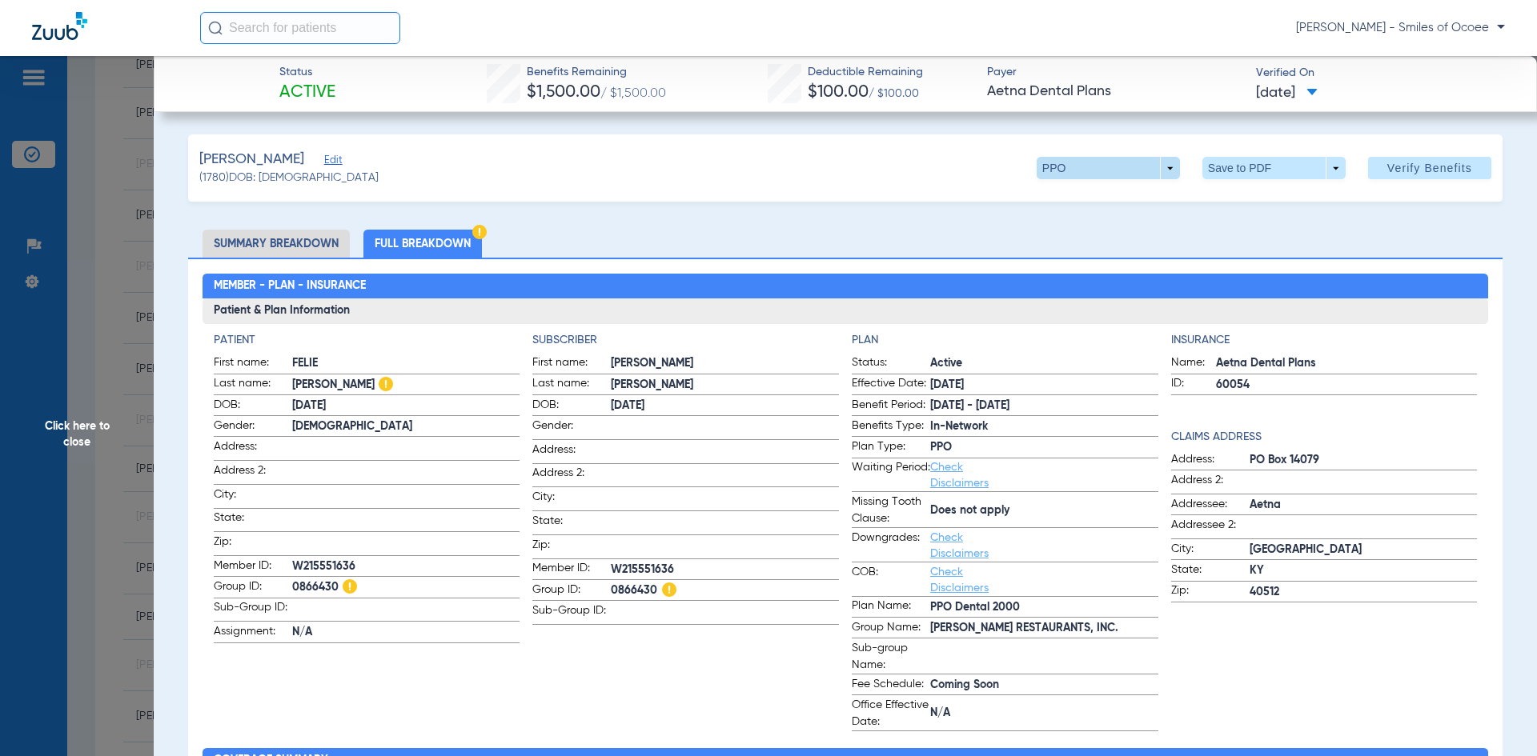
click at [1152, 170] on span at bounding box center [1107, 168] width 143 height 22
drag, startPoint x: 1526, startPoint y: 304, endPoint x: 1513, endPoint y: 435, distance: 131.9
click at [1513, 435] on div at bounding box center [768, 378] width 1537 height 756
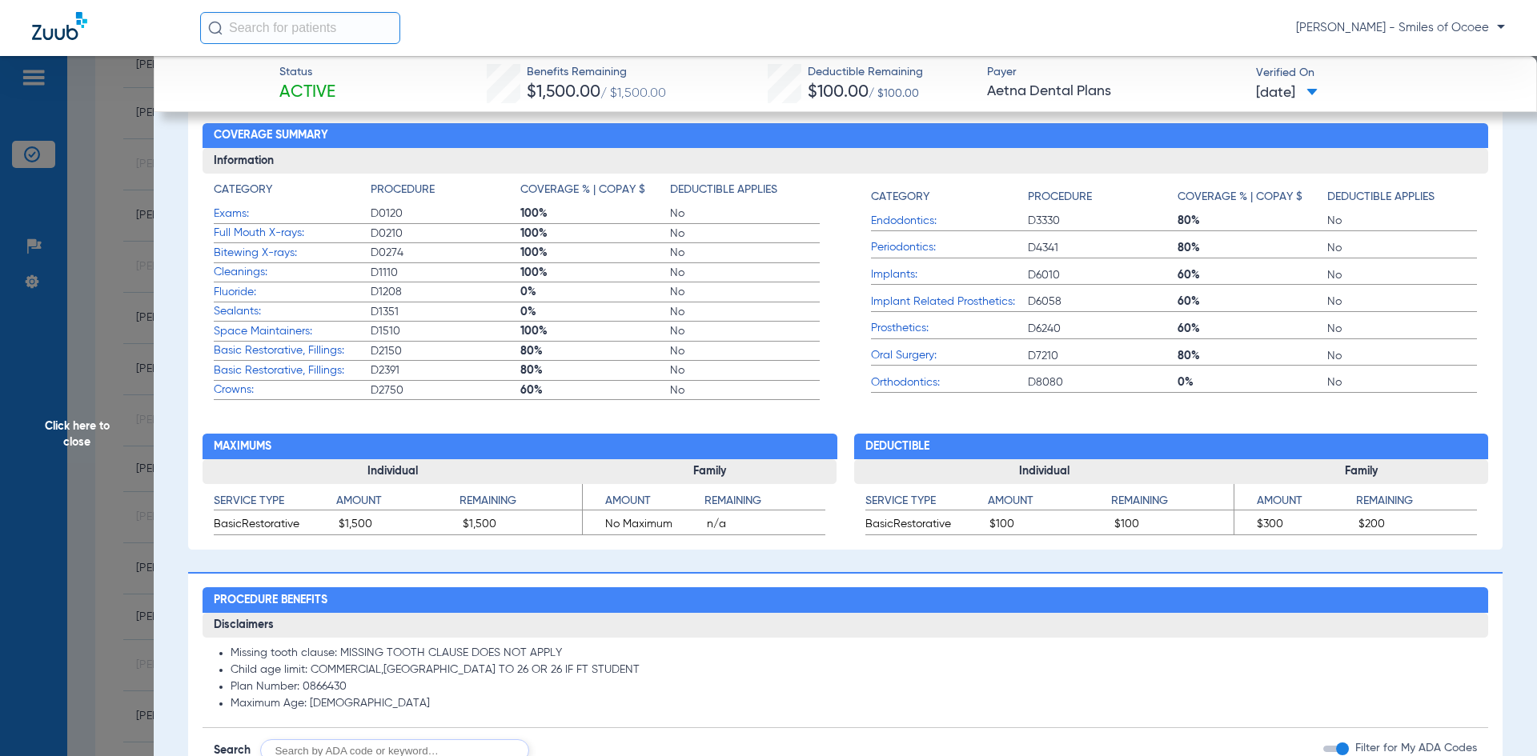
scroll to position [0, 0]
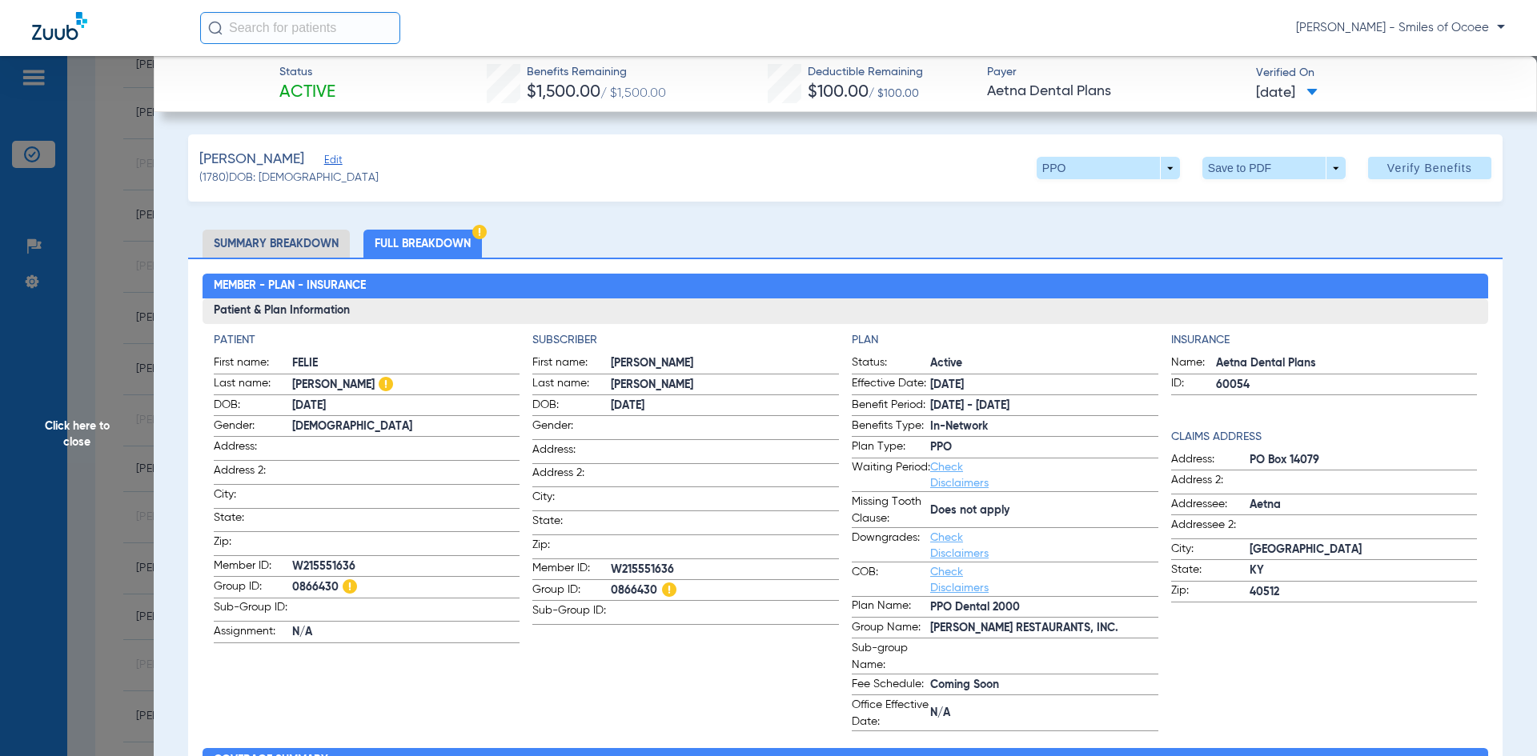
click at [62, 428] on span "Click here to close" at bounding box center [77, 434] width 154 height 756
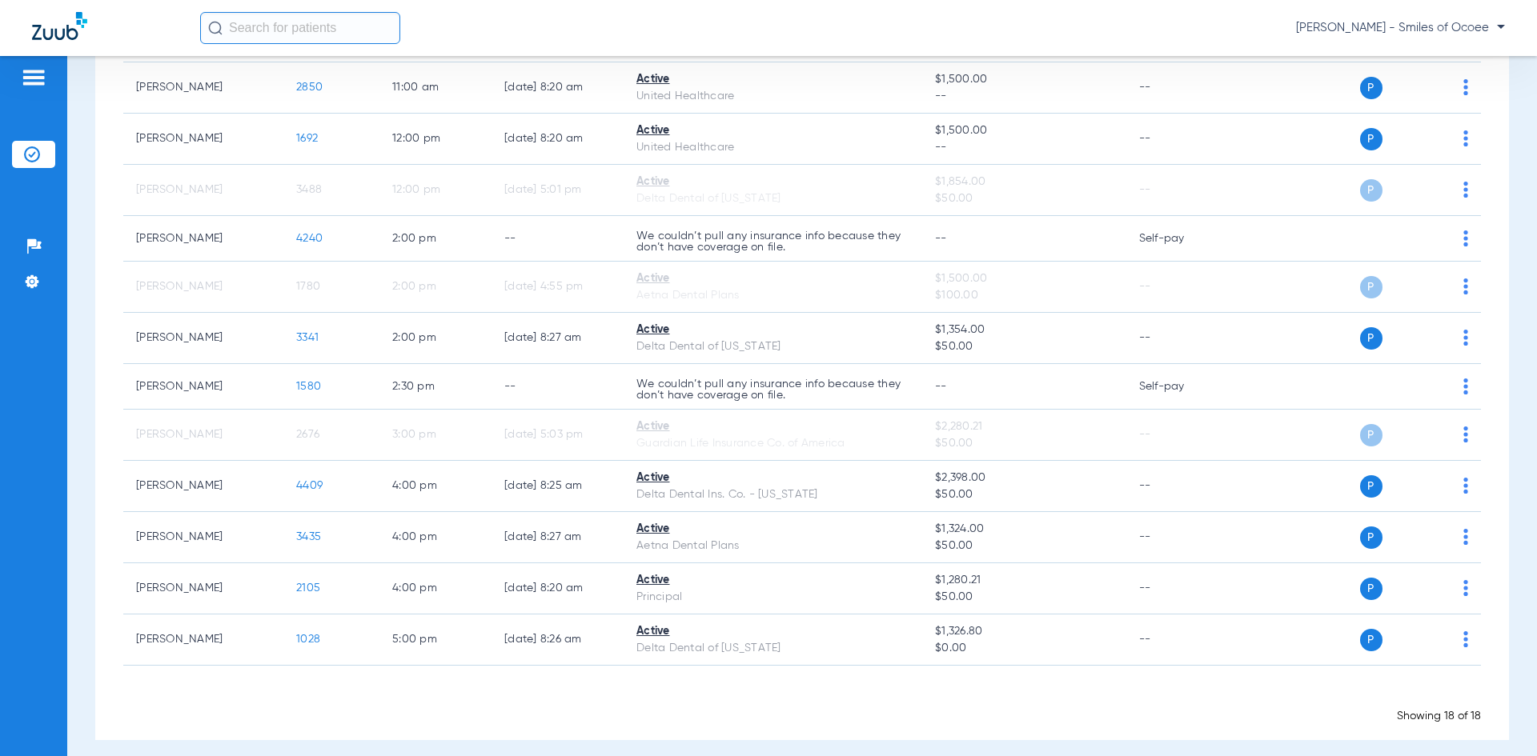
scroll to position [517, 0]
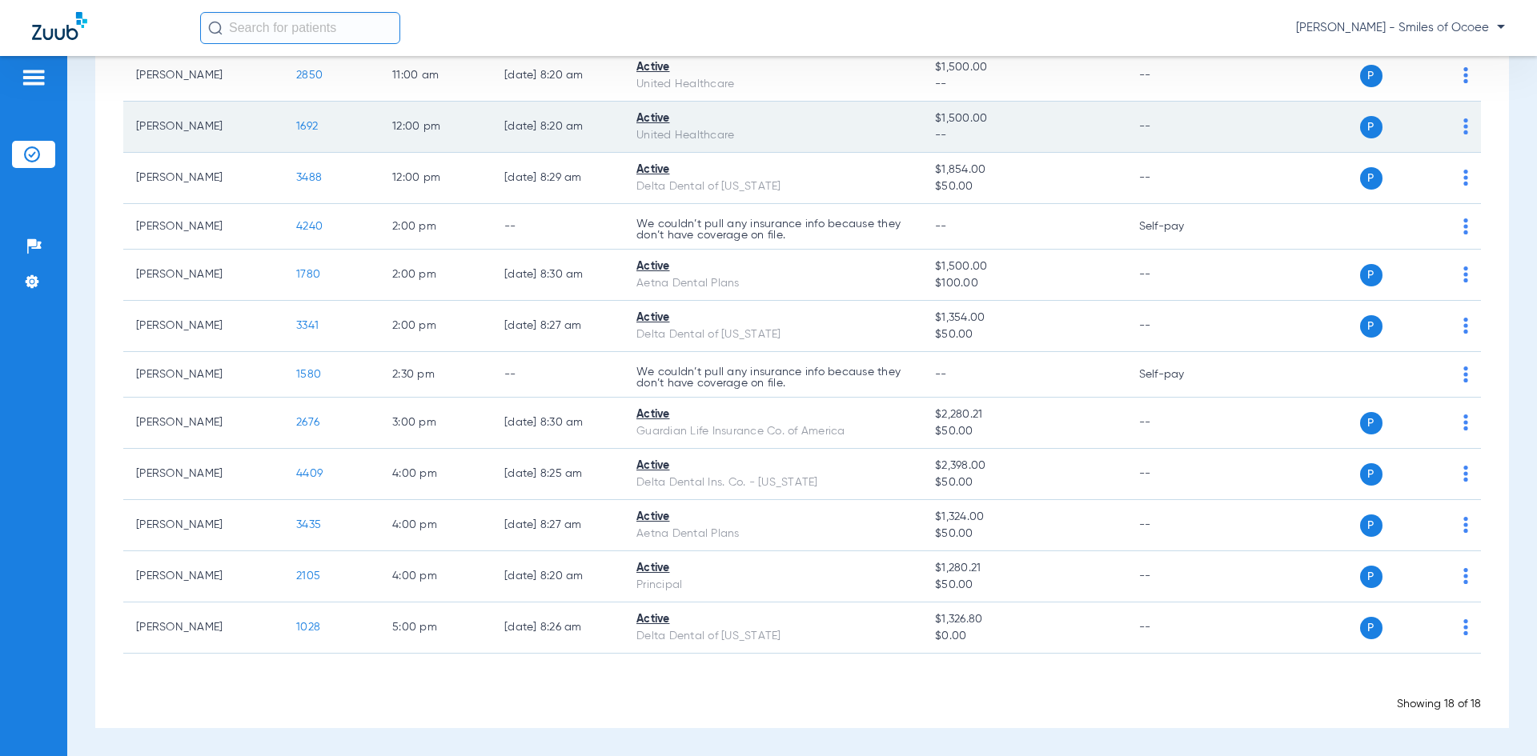
click at [305, 127] on span "1692" at bounding box center [307, 126] width 22 height 11
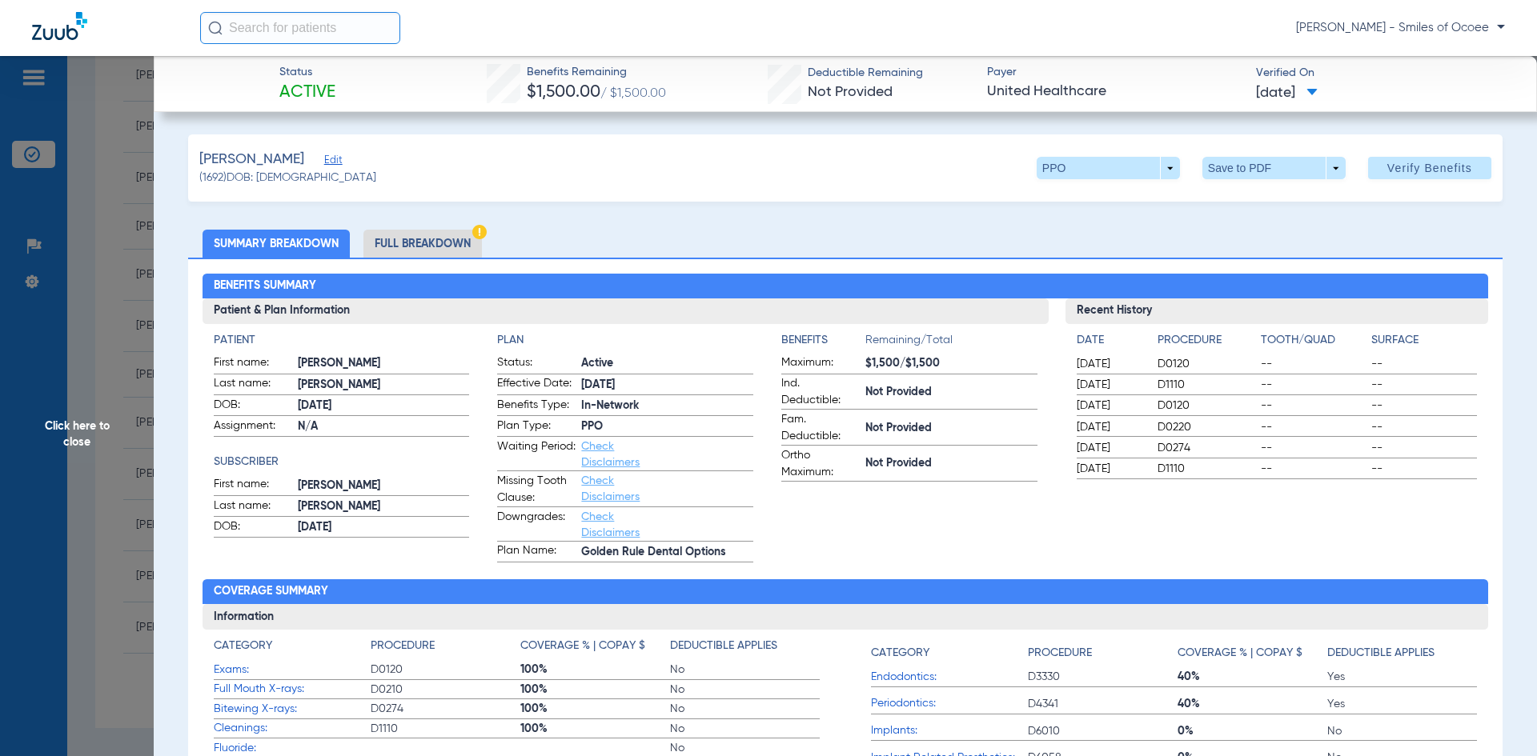
click at [407, 251] on li "Full Breakdown" at bounding box center [422, 244] width 118 height 28
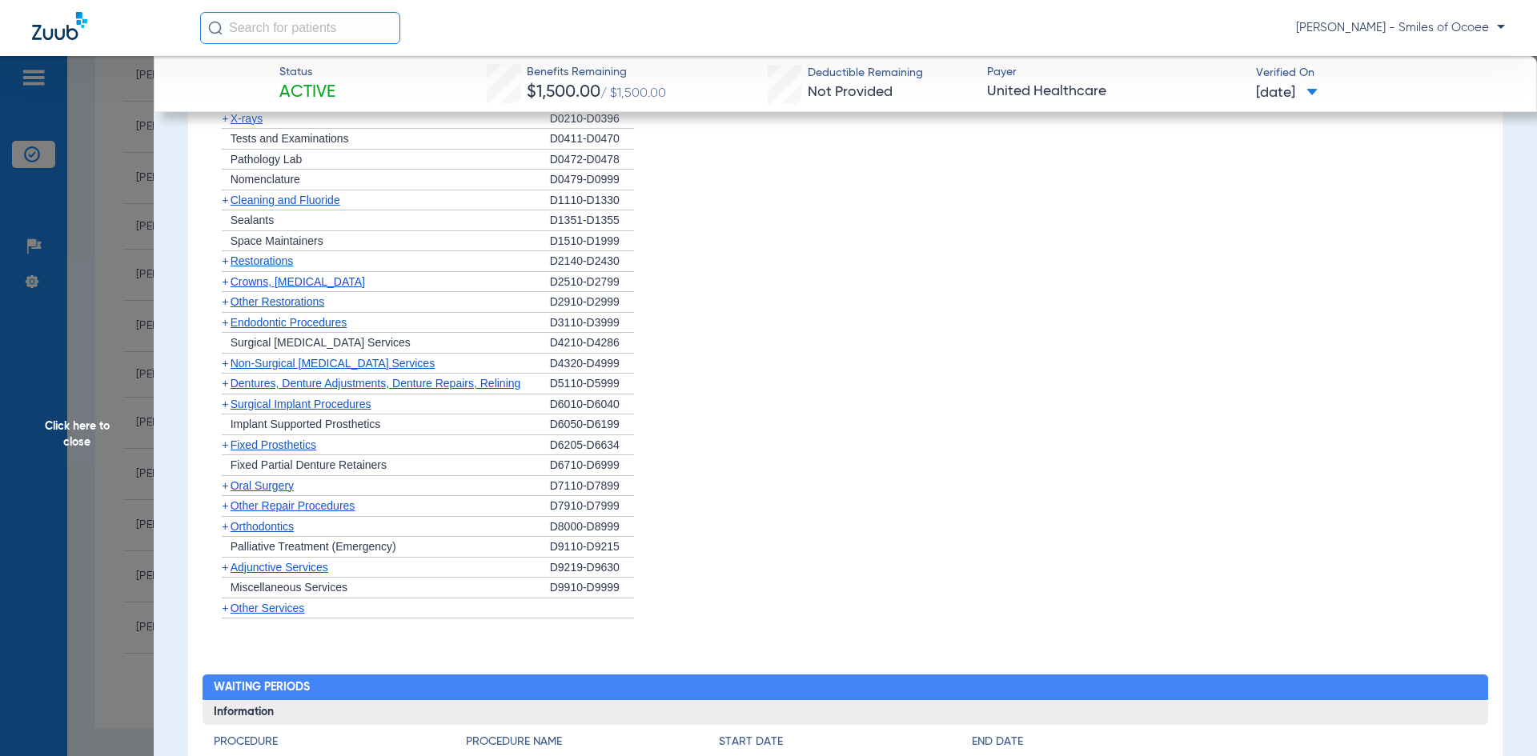
scroll to position [1858, 0]
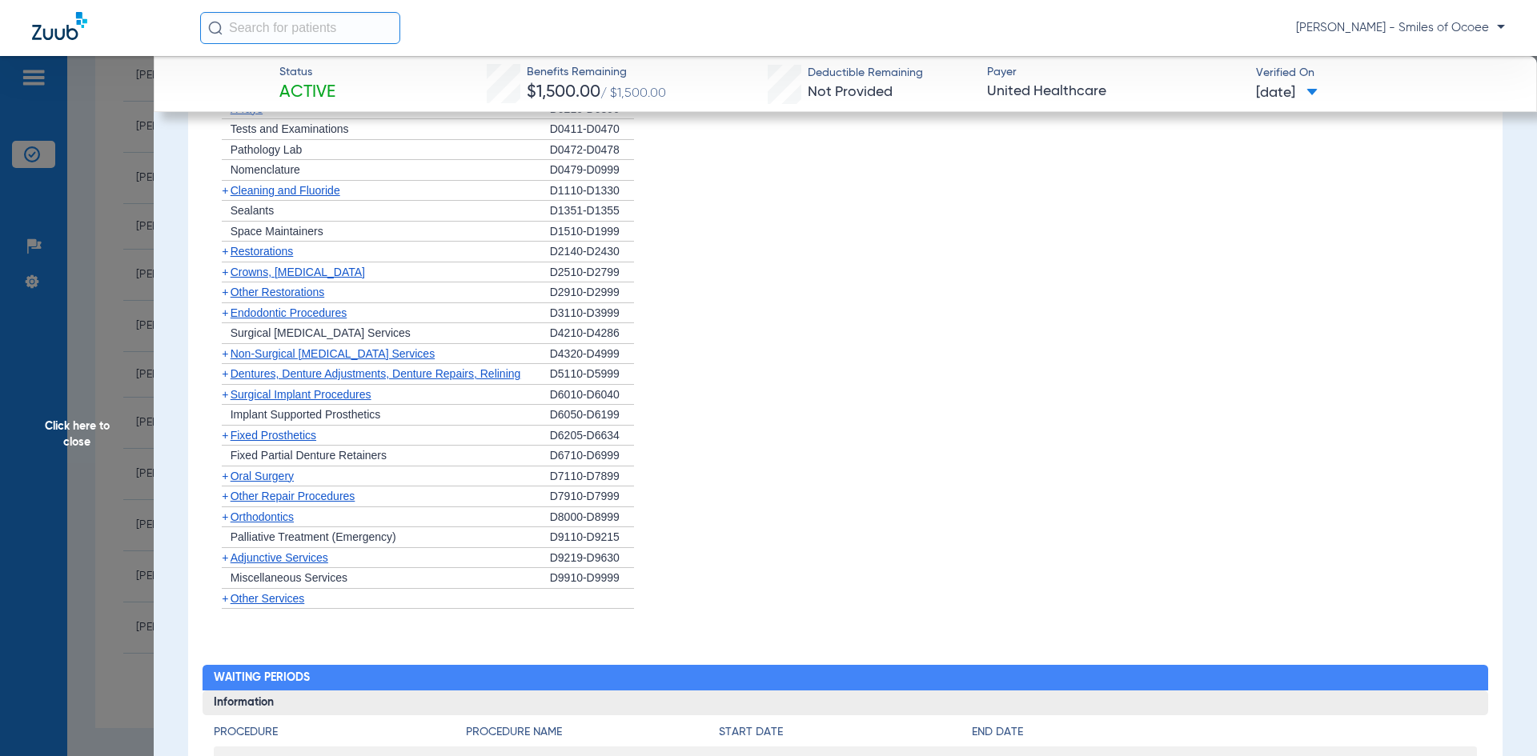
click at [236, 347] on span "Non-Surgical [MEDICAL_DATA] Services" at bounding box center [332, 353] width 204 height 13
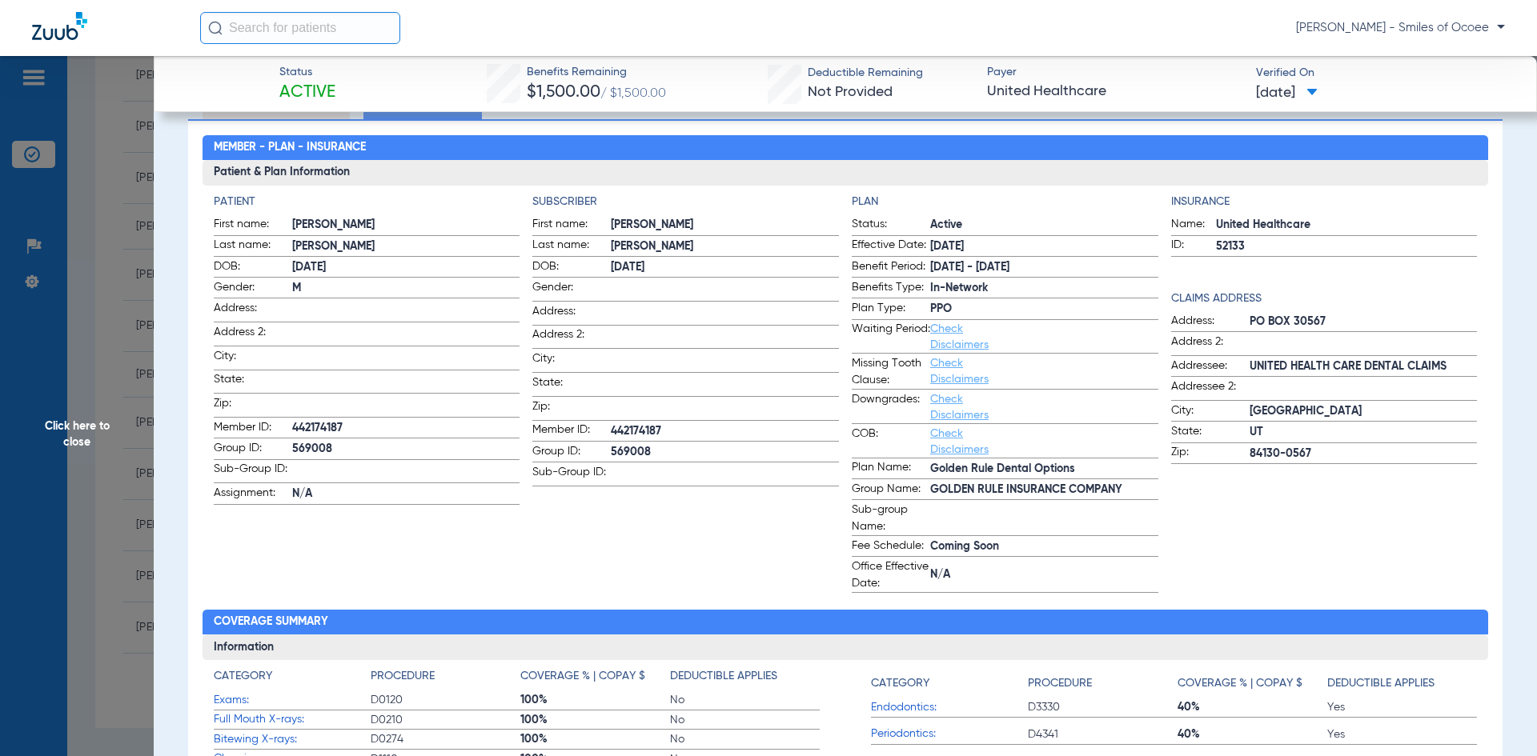
scroll to position [22, 0]
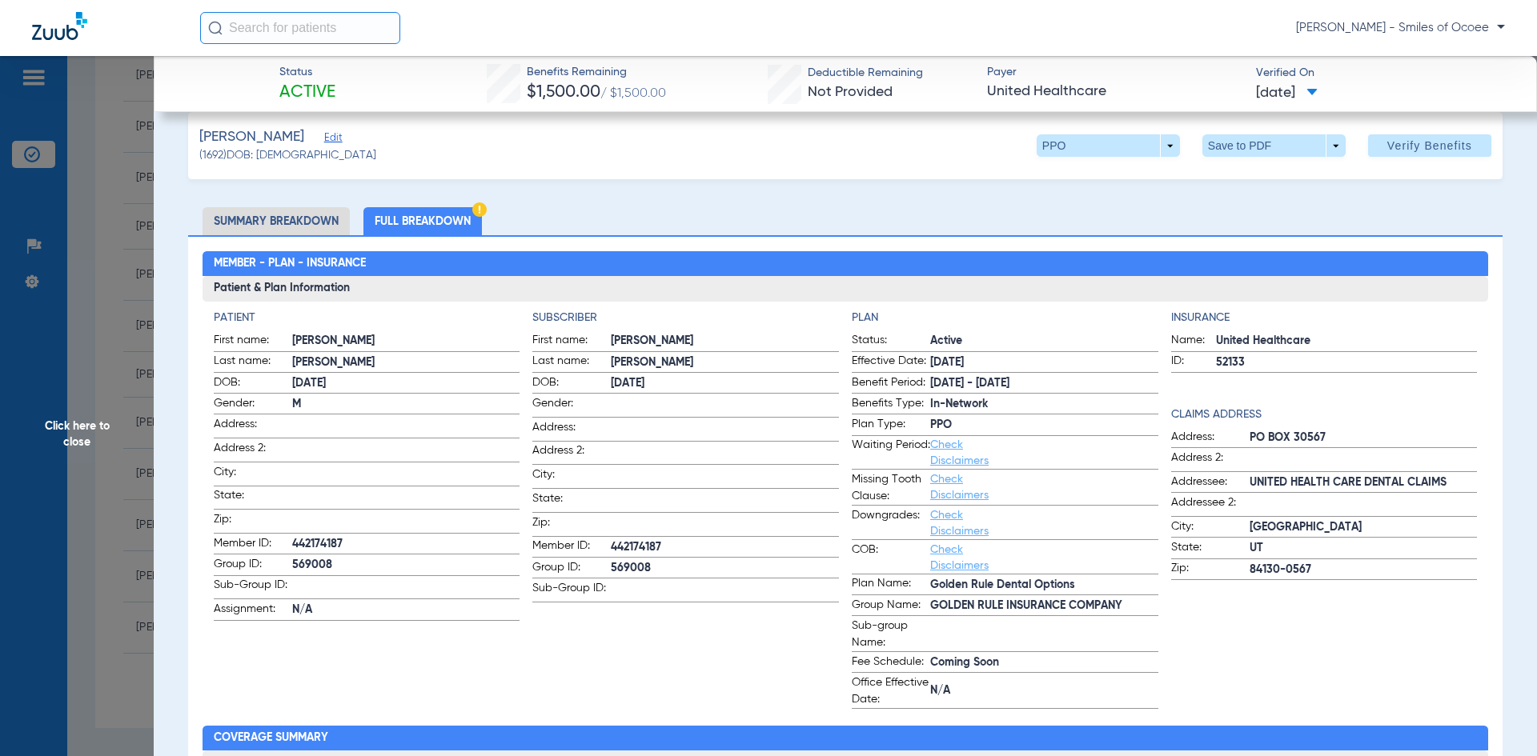
click at [255, 219] on li "Summary Breakdown" at bounding box center [275, 221] width 147 height 28
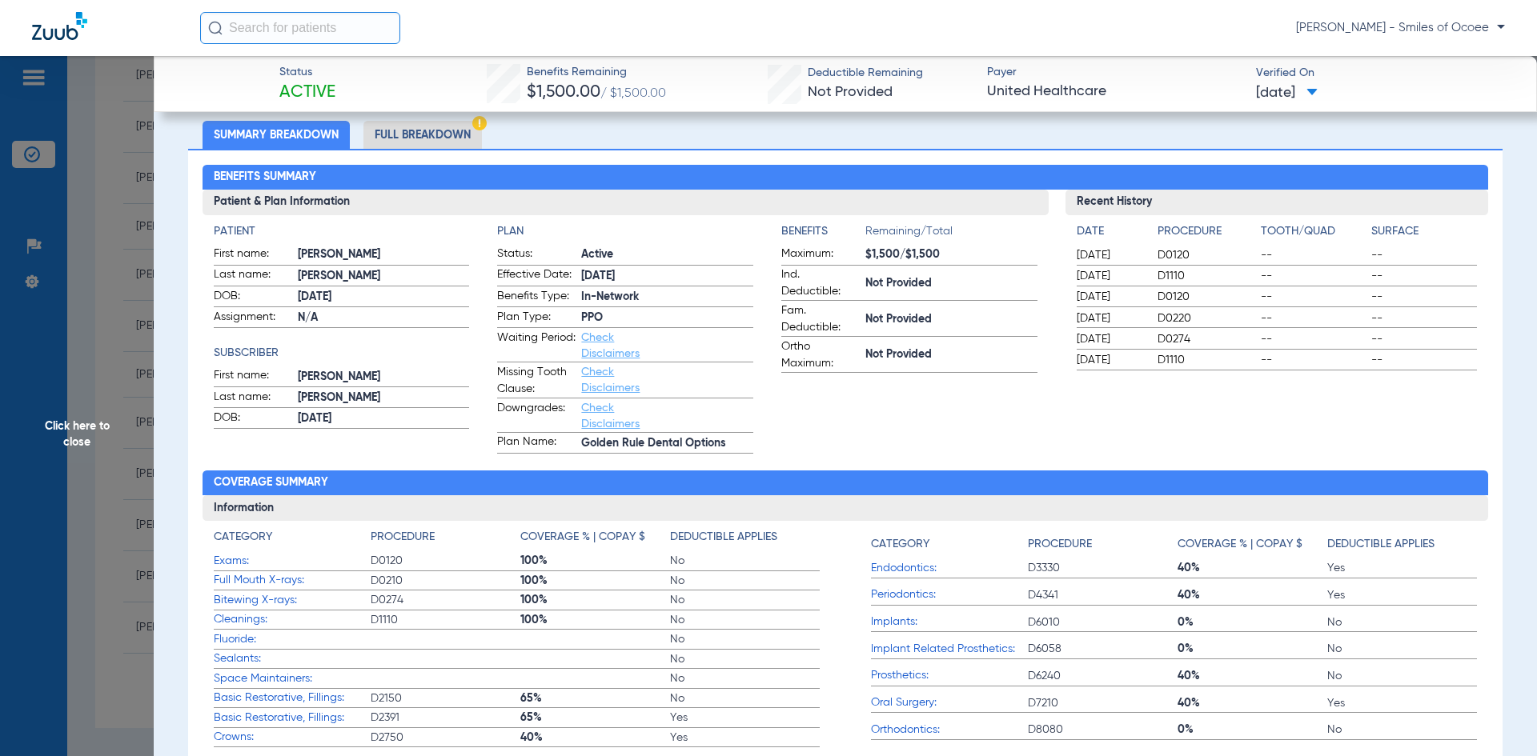
scroll to position [0, 0]
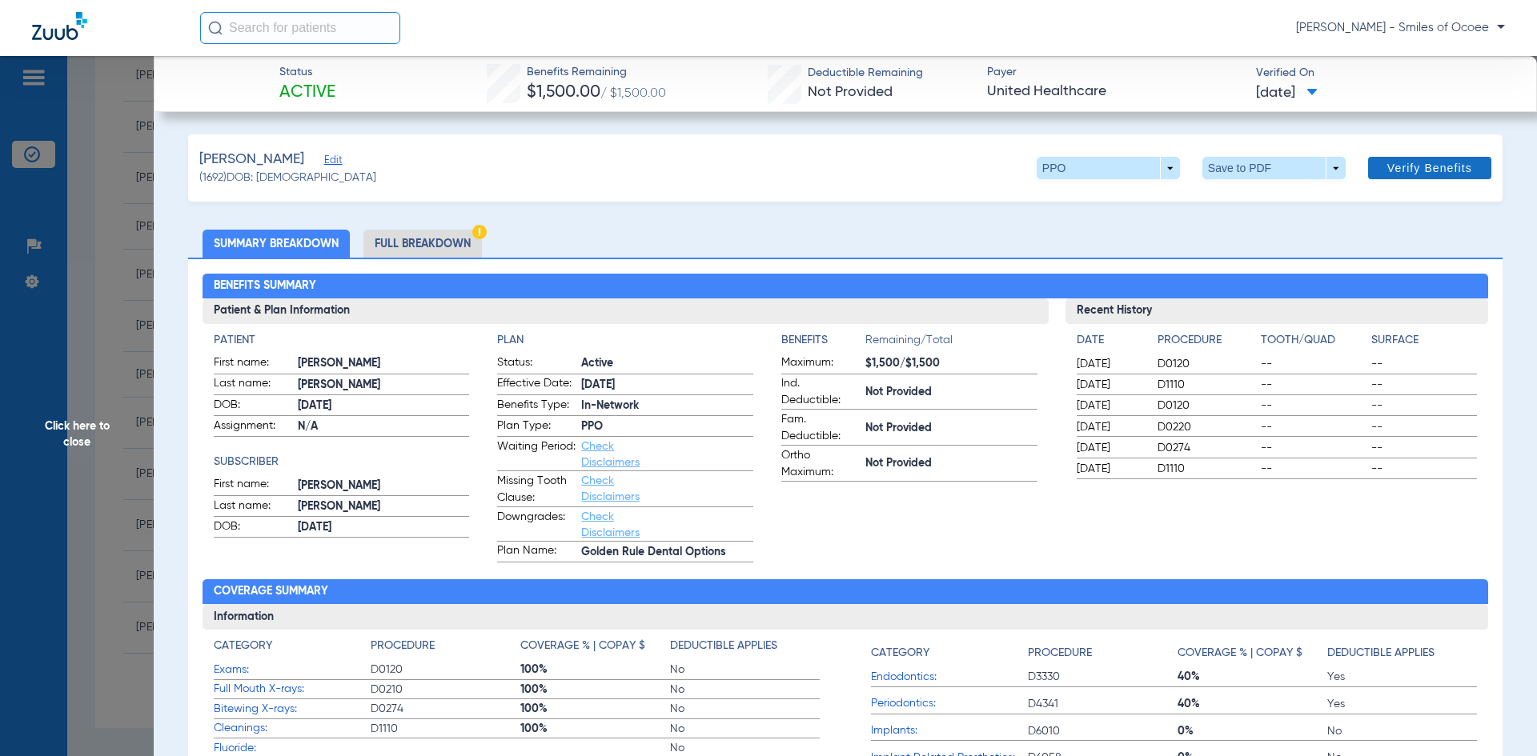
click at [1394, 156] on span at bounding box center [1429, 168] width 123 height 38
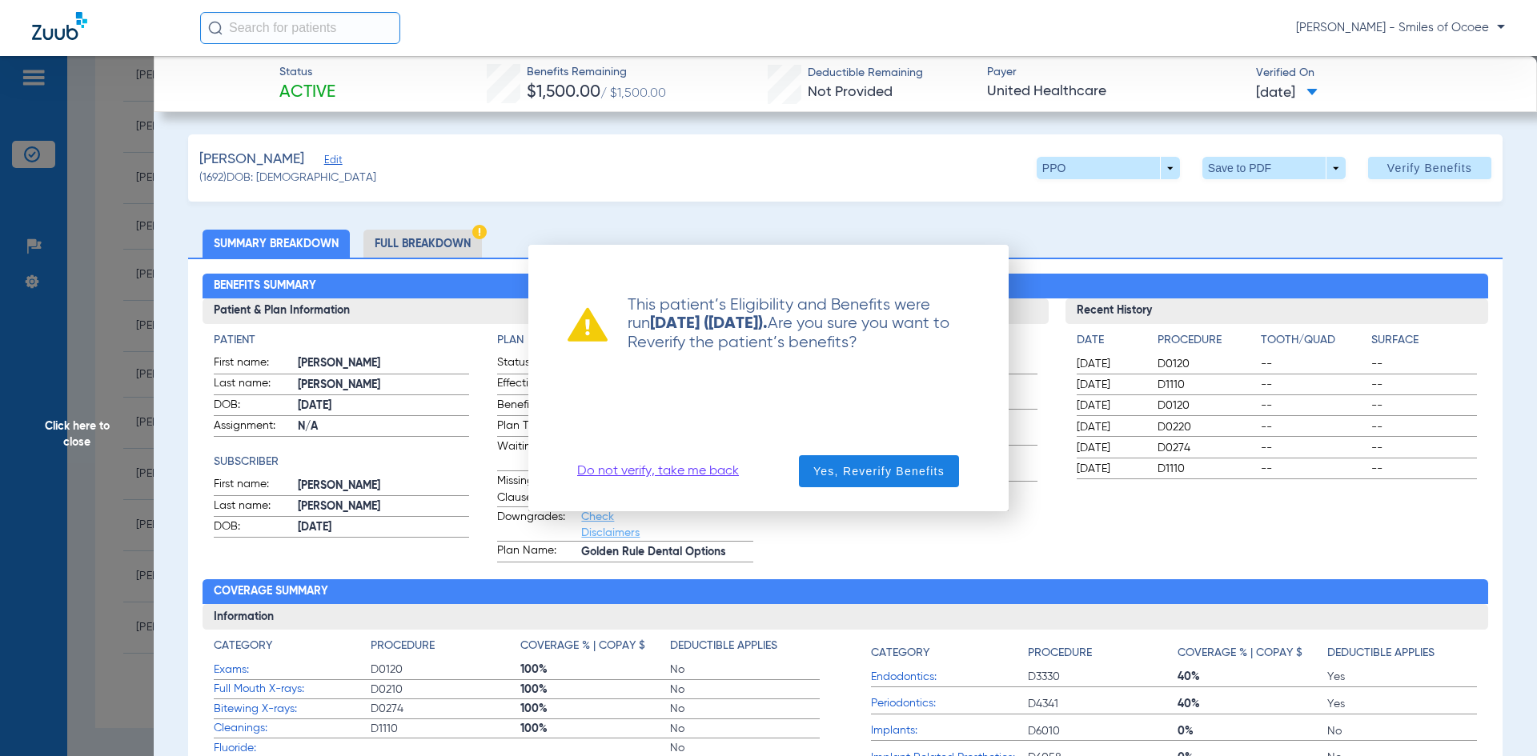
click at [698, 473] on link "Do not verify, take me back" at bounding box center [658, 471] width 162 height 16
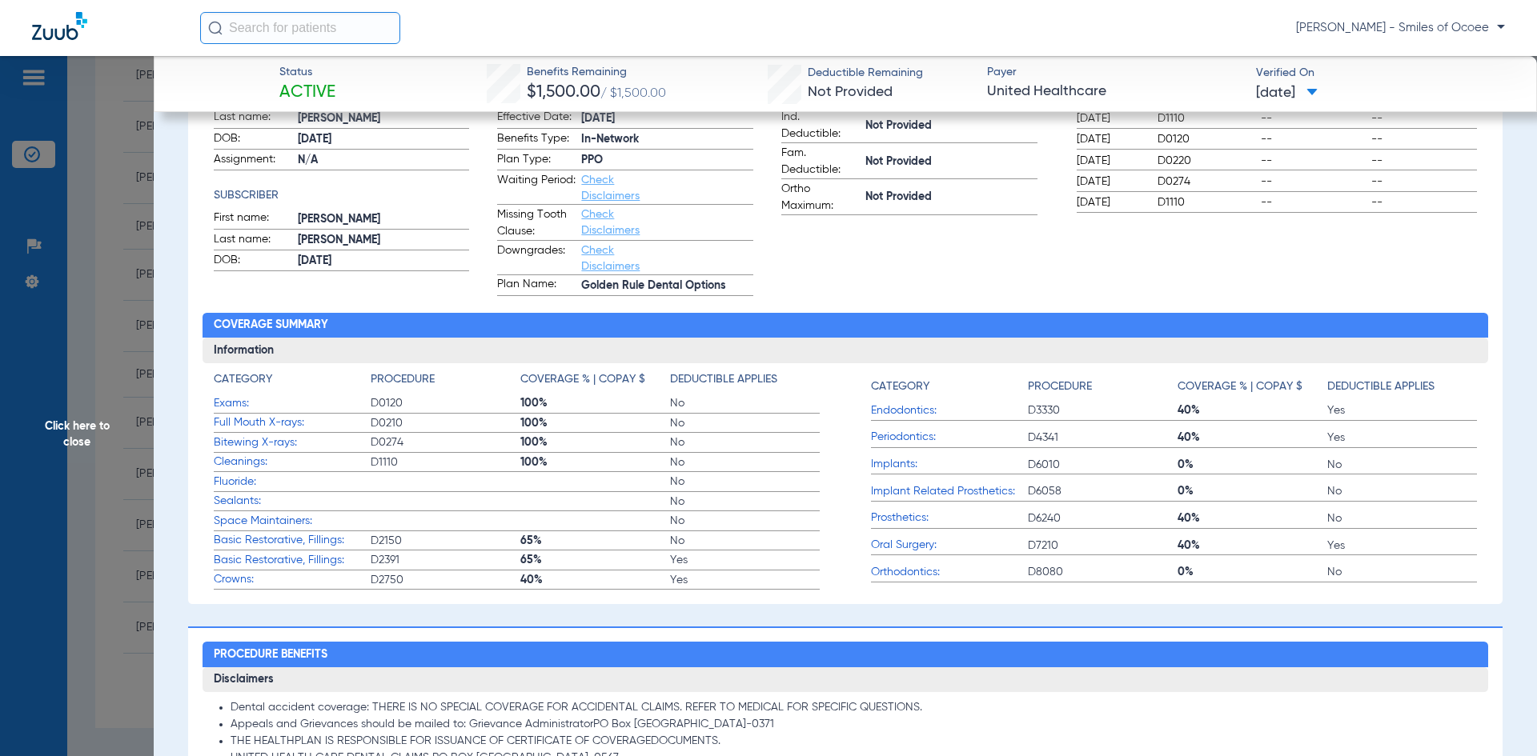
scroll to position [272, 0]
